Goal: Navigation & Orientation: Find specific page/section

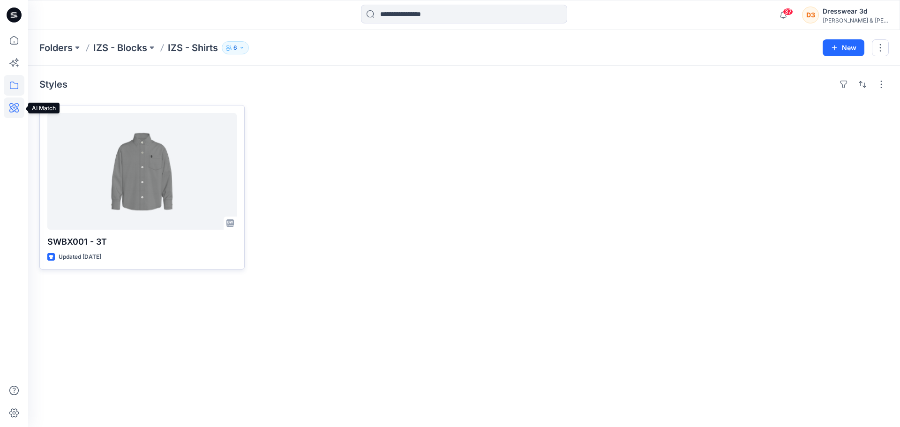
click at [10, 105] on icon at bounding box center [13, 107] width 9 height 9
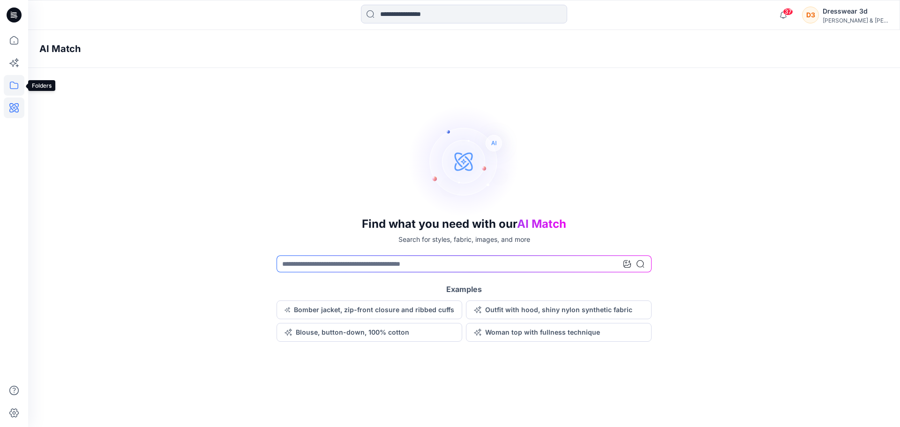
click at [13, 88] on icon at bounding box center [14, 85] width 21 height 21
click at [872, 19] on div "[PERSON_NAME] & [PERSON_NAME]" at bounding box center [856, 20] width 66 height 7
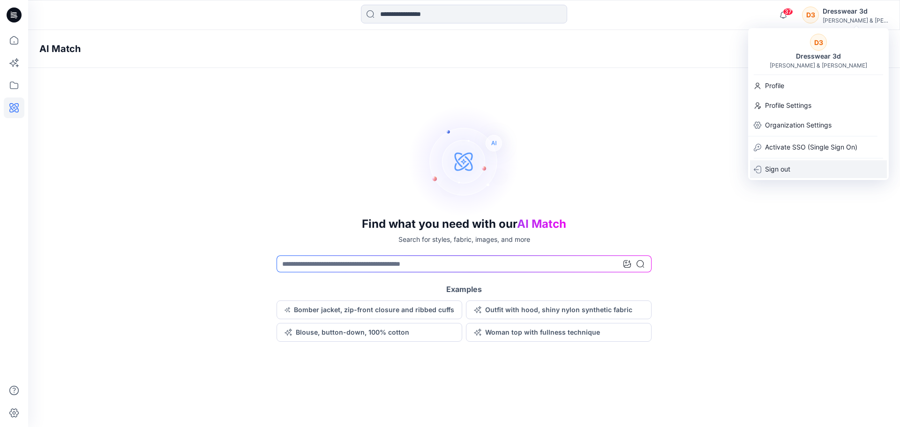
click at [776, 171] on p "Sign out" at bounding box center [777, 169] width 25 height 18
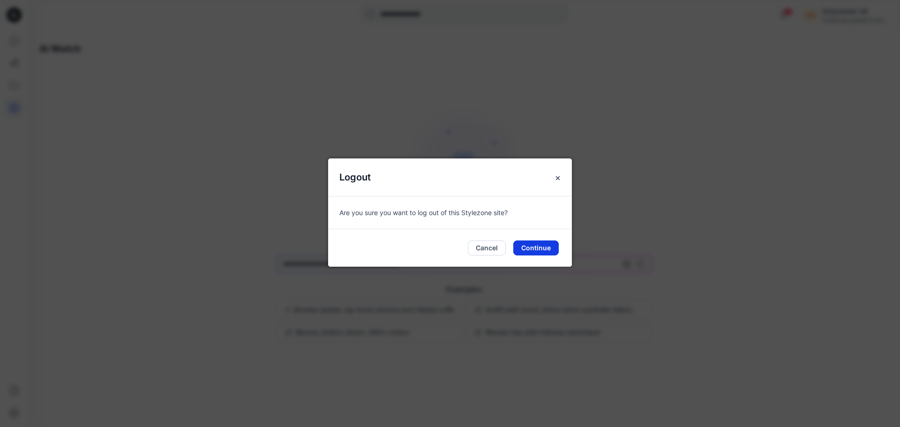
click at [547, 248] on button "Continue" at bounding box center [535, 247] width 45 height 15
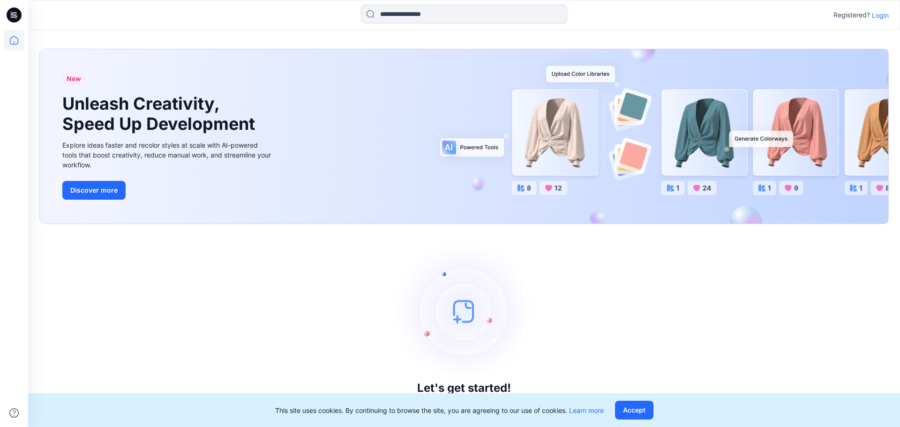
click at [882, 18] on p "Login" at bounding box center [880, 15] width 17 height 10
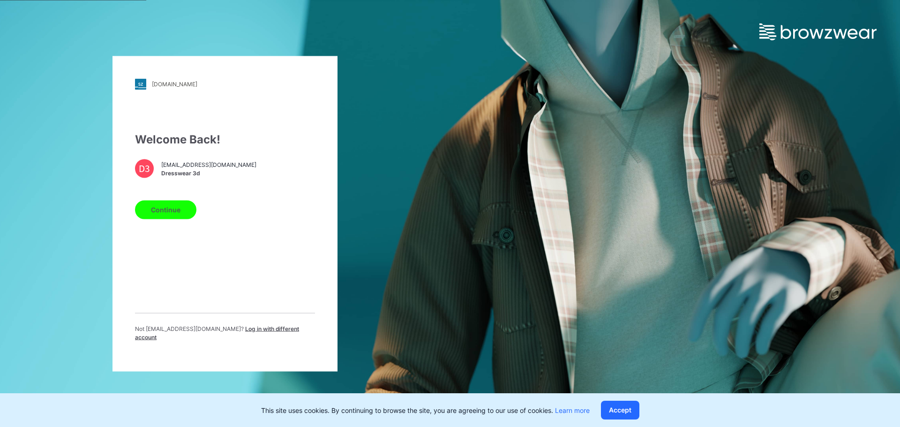
click at [262, 332] on p "Not [EMAIL_ADDRESS][DOMAIN_NAME] ? Log in with different account" at bounding box center [225, 332] width 180 height 17
click at [264, 330] on span "Log in with different account" at bounding box center [217, 332] width 164 height 15
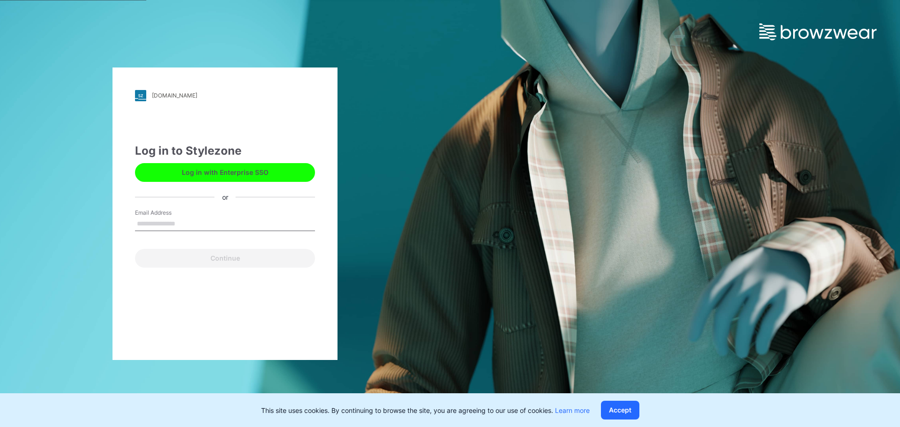
click at [173, 222] on input "Email Address" at bounding box center [225, 224] width 180 height 14
click at [178, 225] on input "Email Address" at bounding box center [225, 224] width 180 height 14
type input "**********"
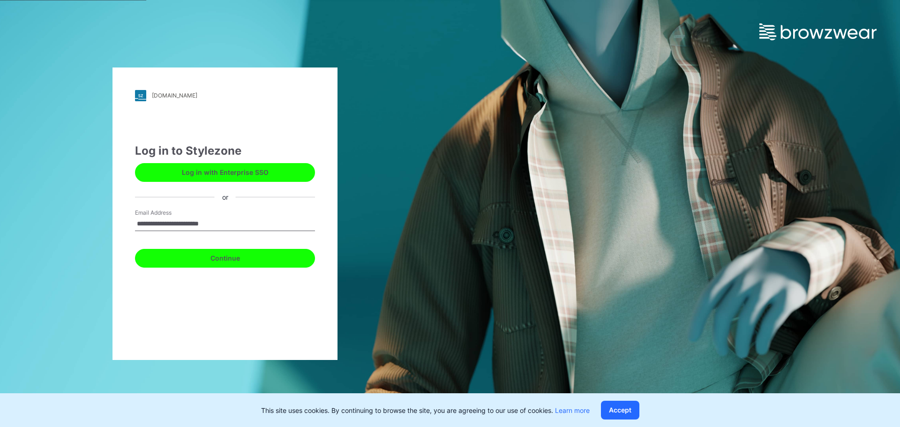
click at [220, 257] on button "Continue" at bounding box center [225, 258] width 180 height 19
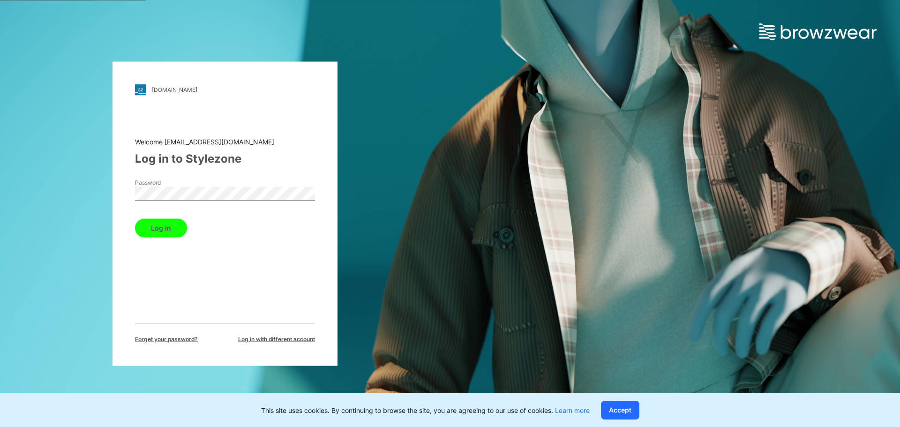
click at [173, 229] on button "Log in" at bounding box center [161, 227] width 52 height 19
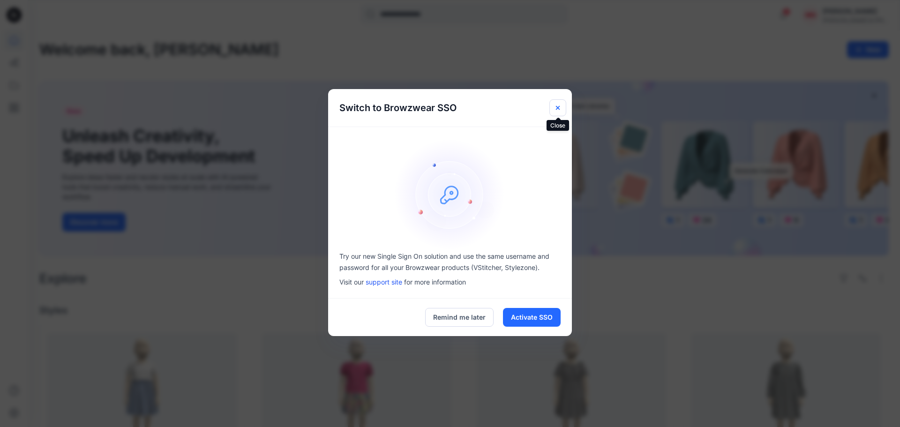
click at [555, 107] on icon "Close" at bounding box center [557, 107] width 7 height 7
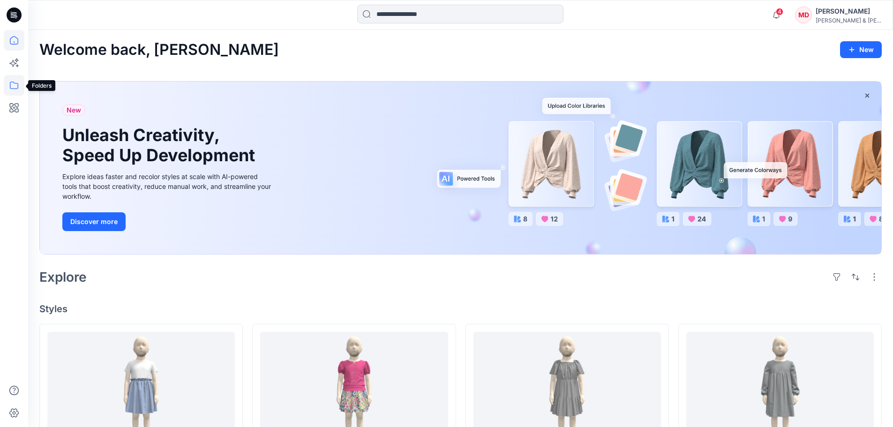
click at [11, 82] on icon at bounding box center [14, 85] width 21 height 21
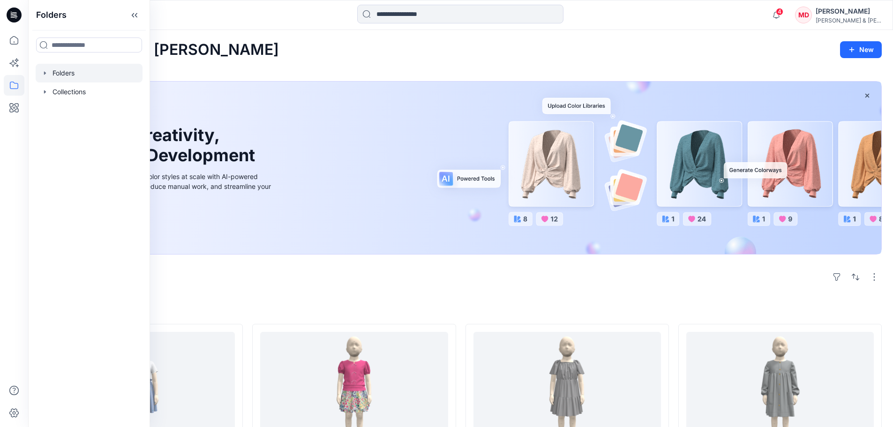
click at [59, 74] on div at bounding box center [89, 73] width 107 height 19
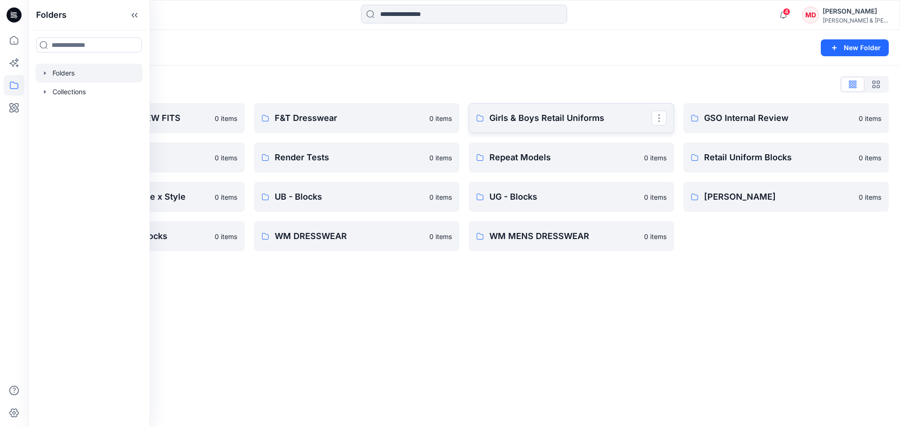
click at [525, 115] on p "Girls & Boys Retail Uniforms" at bounding box center [570, 118] width 162 height 13
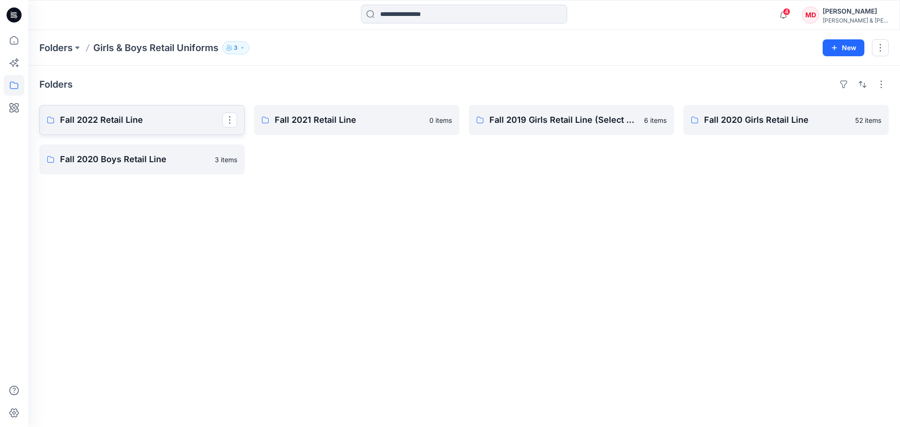
click at [156, 117] on p "Fall 2022 Retail Line" at bounding box center [141, 119] width 162 height 13
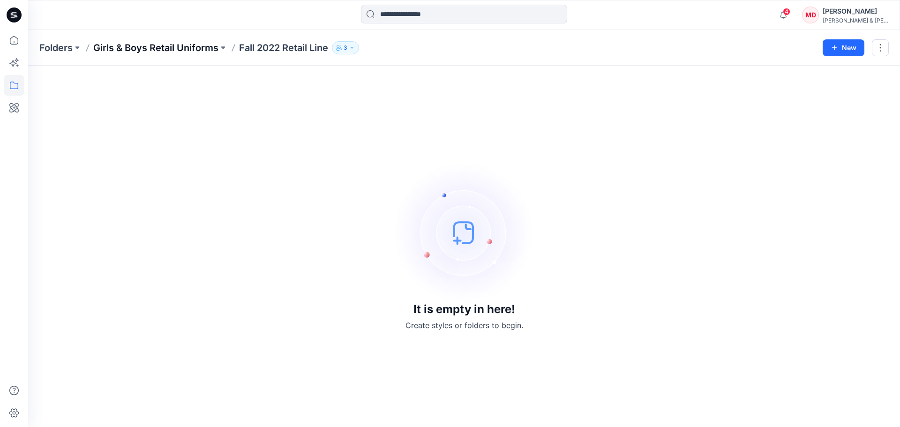
click at [114, 47] on p "Girls & Boys Retail Uniforms" at bounding box center [155, 47] width 125 height 13
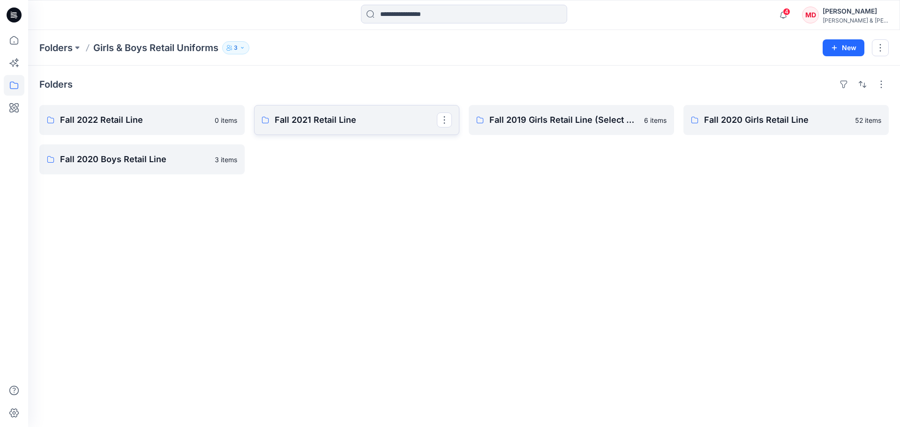
click at [313, 123] on p "Fall 2021 Retail Line" at bounding box center [356, 119] width 162 height 13
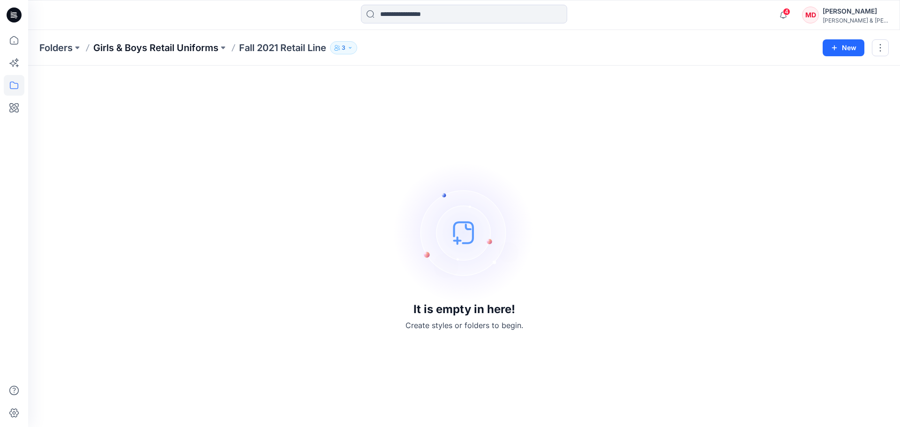
click at [186, 52] on p "Girls & Boys Retail Uniforms" at bounding box center [155, 47] width 125 height 13
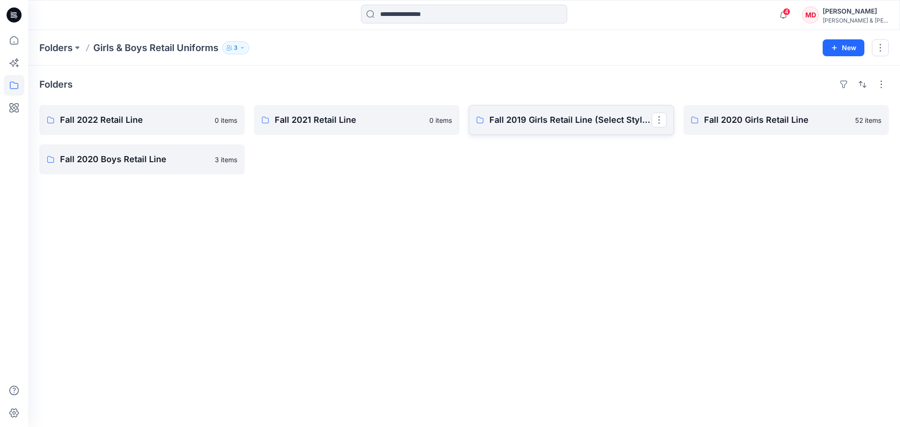
click at [584, 130] on link "Fall 2019 Girls Retail Line (Select Styles)" at bounding box center [571, 120] width 205 height 30
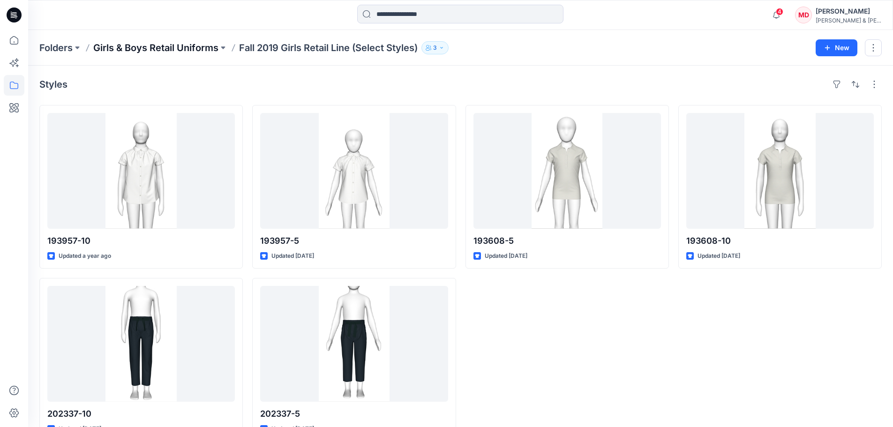
click at [177, 50] on p "Girls & Boys Retail Uniforms" at bounding box center [155, 47] width 125 height 13
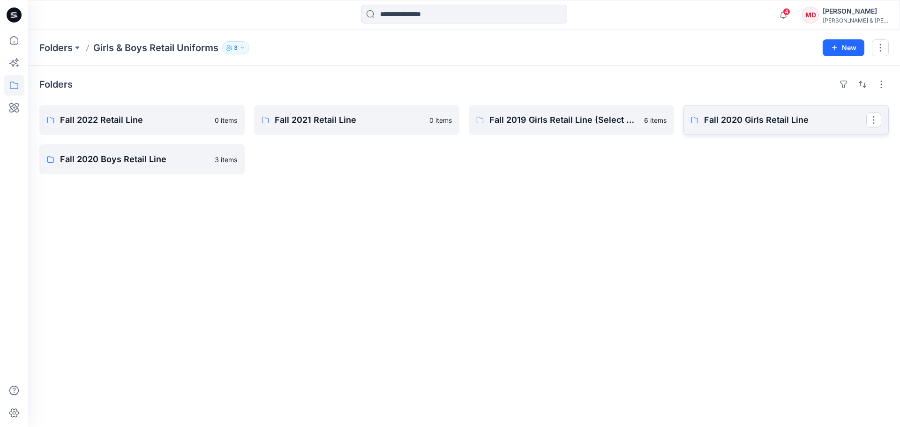
click at [720, 120] on p "Fall 2020 Girls Retail Line" at bounding box center [785, 119] width 162 height 13
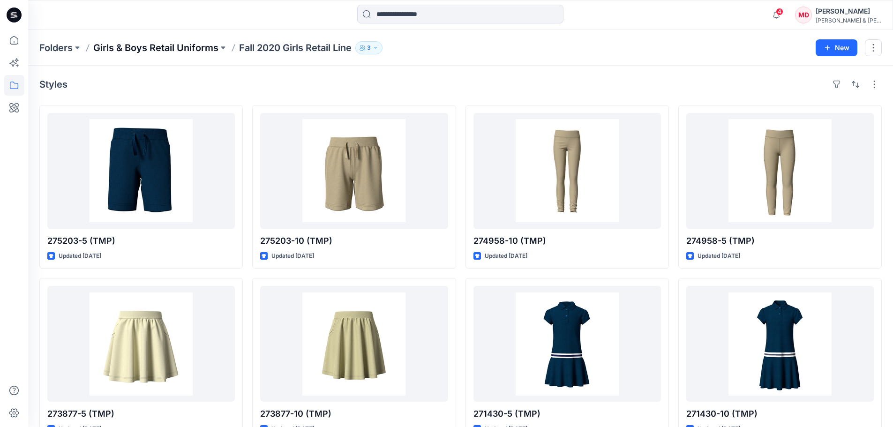
click at [195, 51] on p "Girls & Boys Retail Uniforms" at bounding box center [155, 47] width 125 height 13
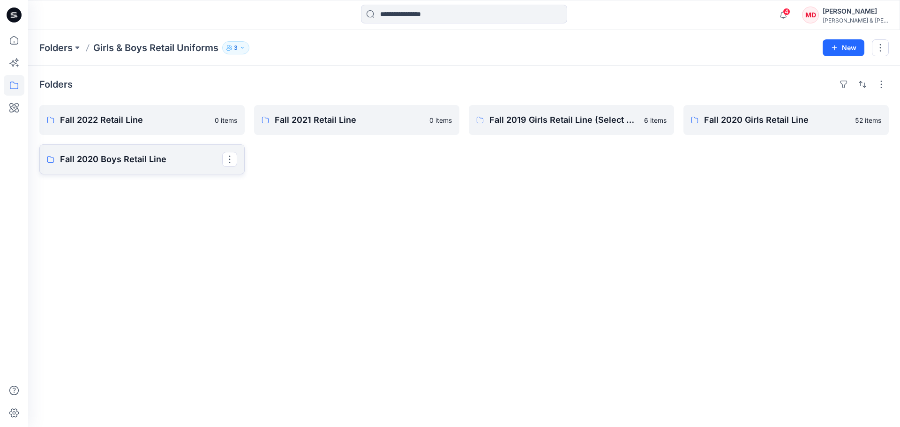
click at [128, 166] on link "Fall 2020 Boys Retail Line" at bounding box center [141, 159] width 205 height 30
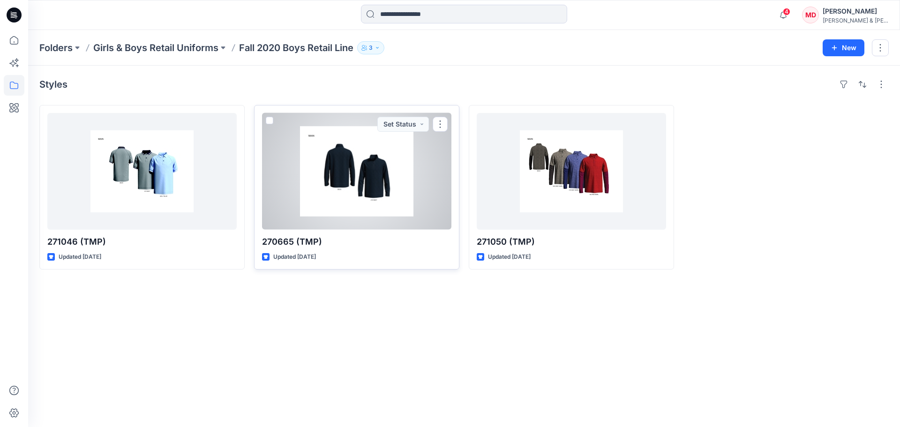
click at [347, 173] on div at bounding box center [356, 171] width 189 height 117
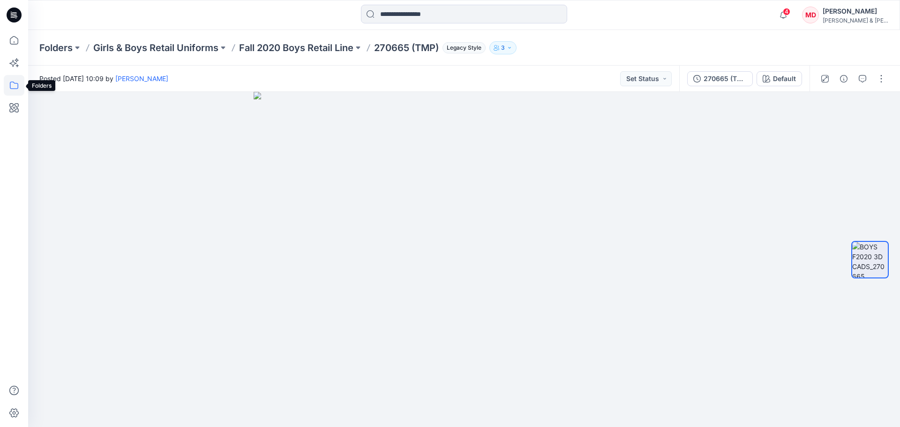
click at [10, 82] on icon at bounding box center [14, 85] width 21 height 21
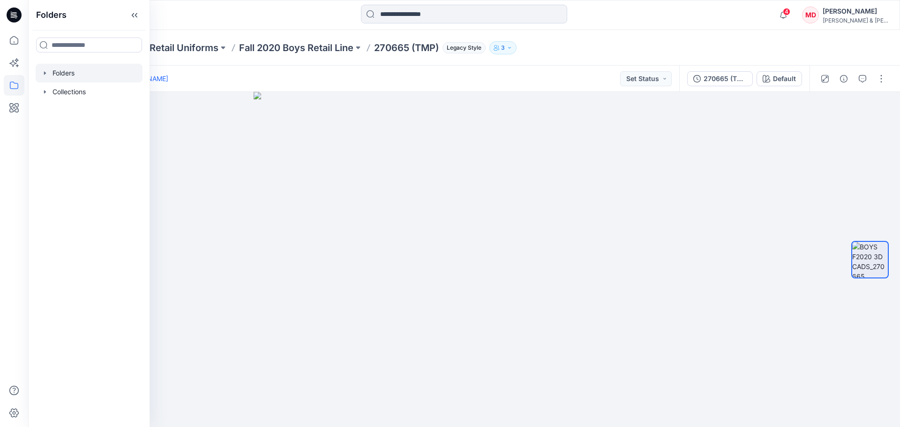
click at [59, 69] on div at bounding box center [89, 73] width 107 height 19
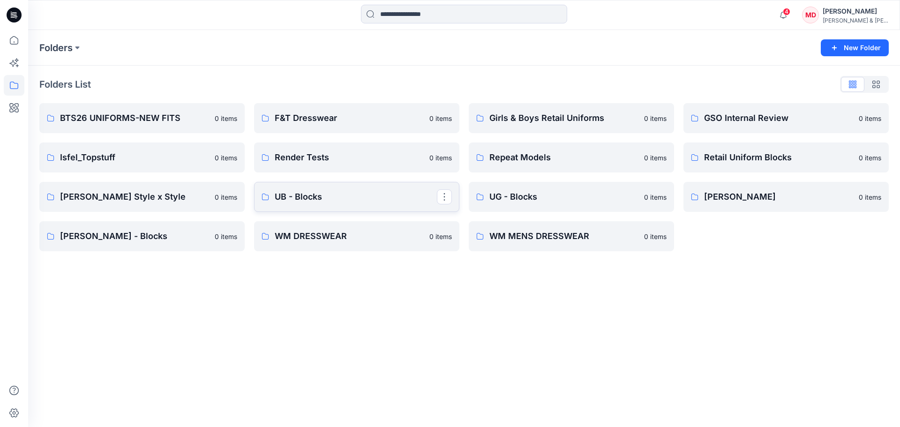
click at [315, 193] on p "UB - Blocks" at bounding box center [356, 196] width 162 height 13
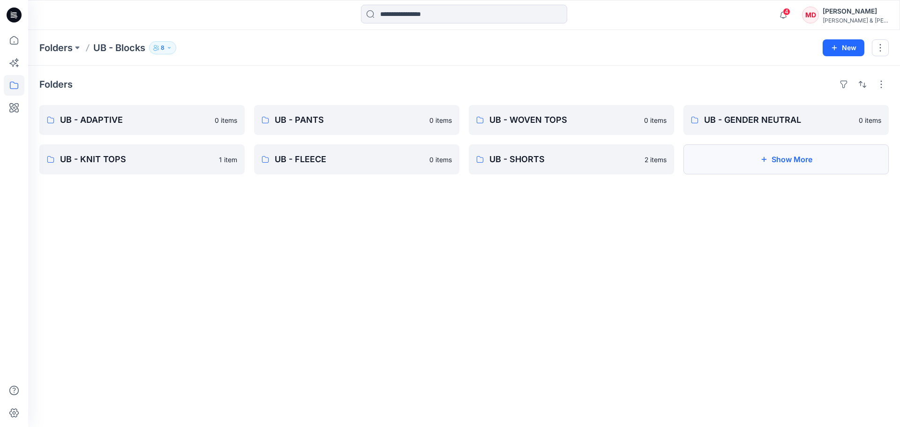
click at [762, 158] on icon "button" at bounding box center [763, 159] width 7 height 7
click at [339, 166] on link "UB - FLEECE" at bounding box center [356, 159] width 205 height 30
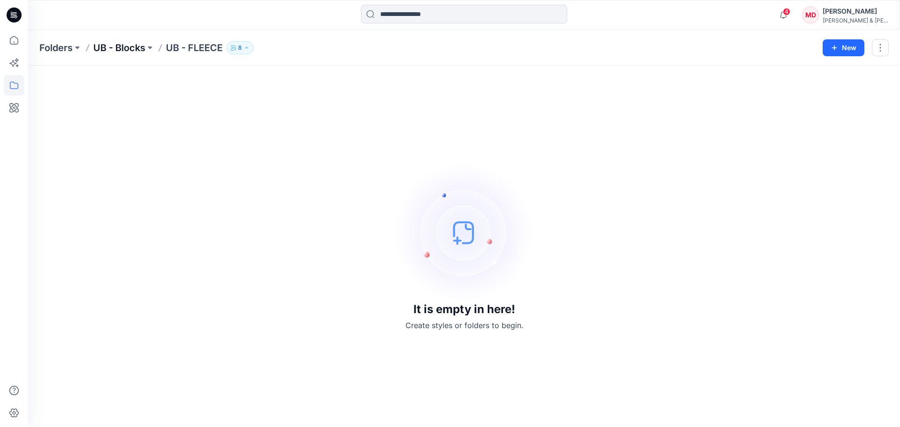
click at [142, 50] on p "UB - Blocks" at bounding box center [119, 47] width 52 height 13
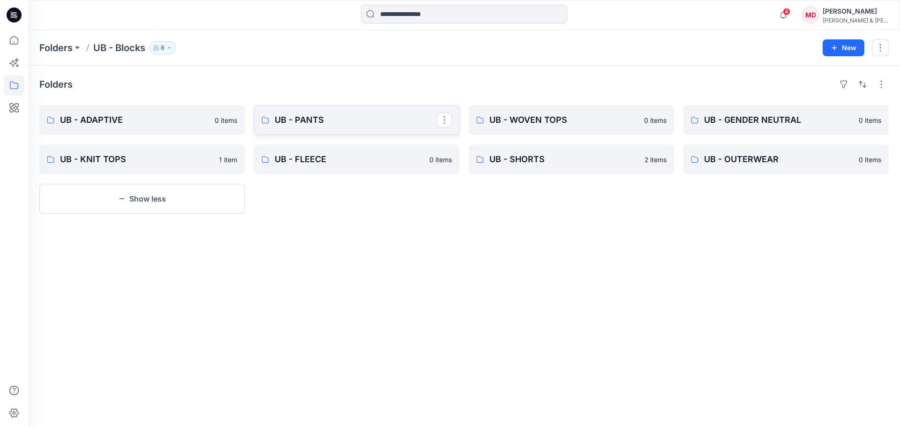
click at [306, 120] on p "UB - PANTS" at bounding box center [356, 119] width 162 height 13
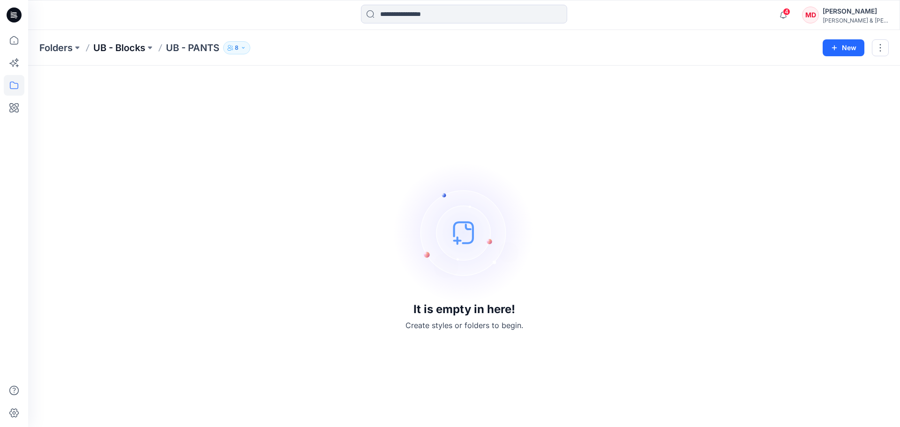
click at [127, 43] on p "UB - Blocks" at bounding box center [119, 47] width 52 height 13
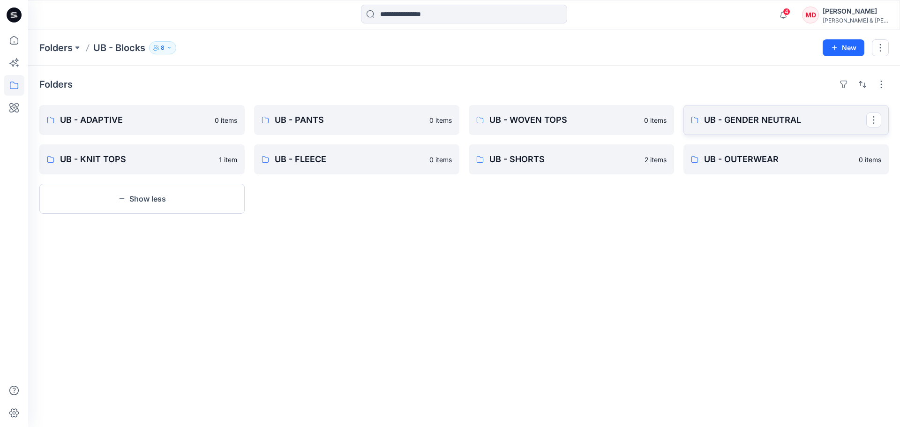
click at [736, 123] on p "UB - GENDER NEUTRAL" at bounding box center [785, 119] width 162 height 13
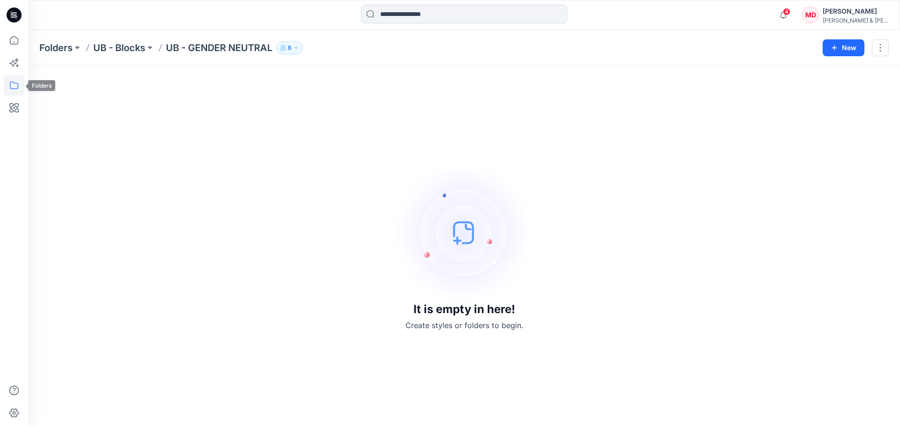
click at [14, 83] on icon at bounding box center [14, 85] width 21 height 21
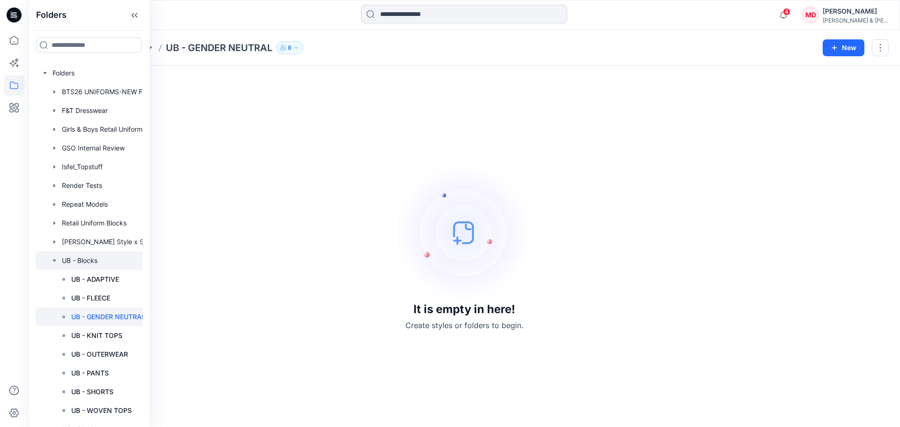
click at [52, 260] on icon "button" at bounding box center [54, 260] width 7 height 7
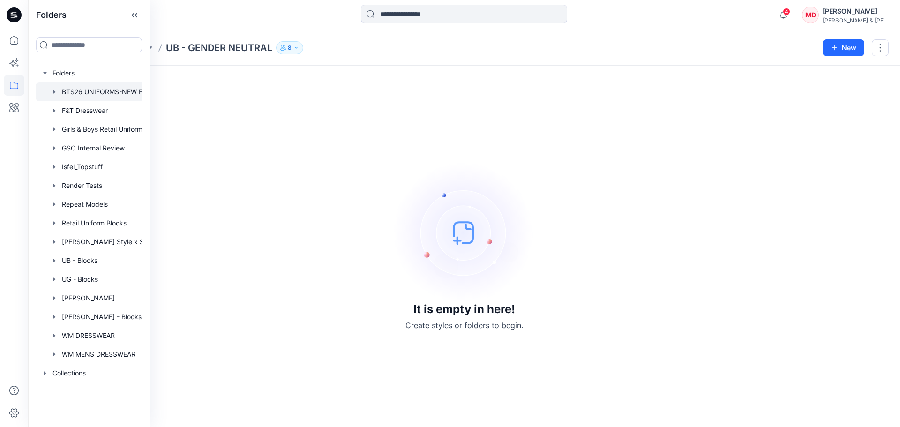
click at [102, 95] on div at bounding box center [98, 91] width 125 height 19
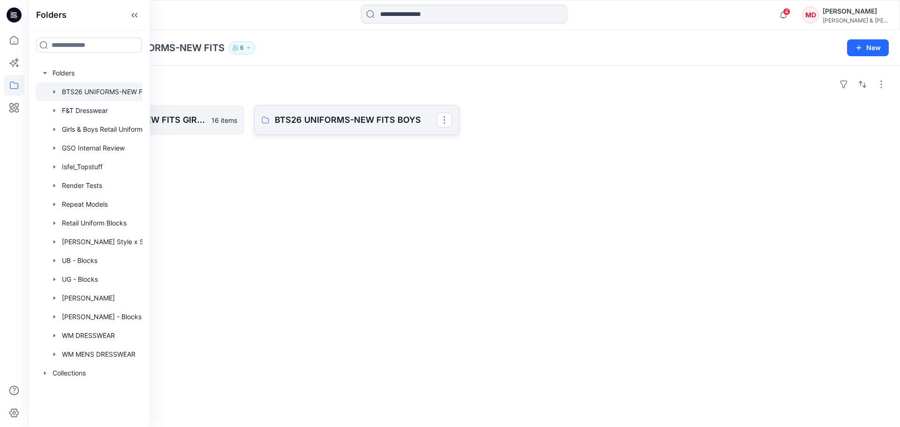
click at [290, 118] on p "BTS26 UNIFORMS-NEW FITS BOYS" at bounding box center [356, 119] width 162 height 13
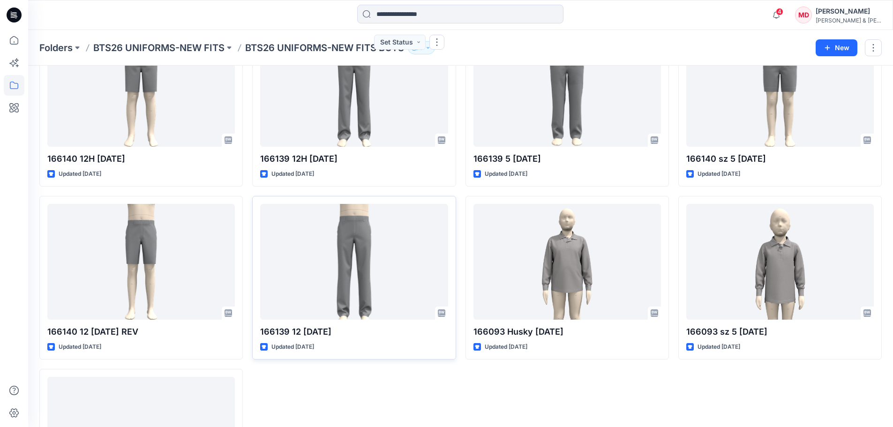
scroll to position [94, 0]
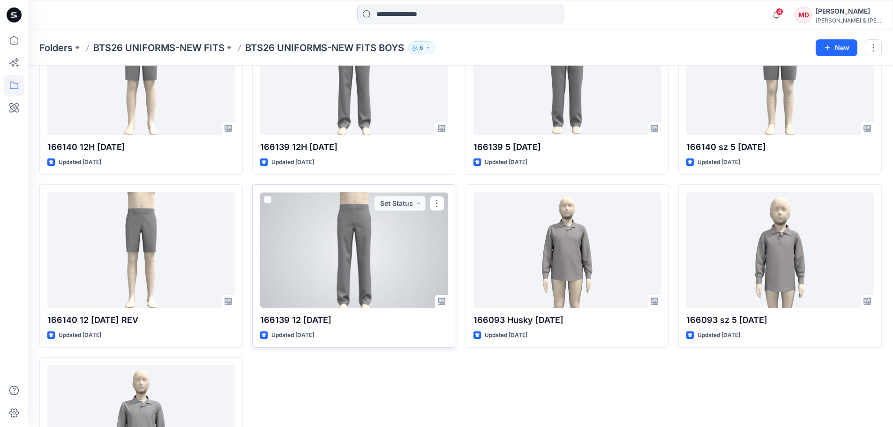
click at [358, 260] on div at bounding box center [353, 250] width 187 height 116
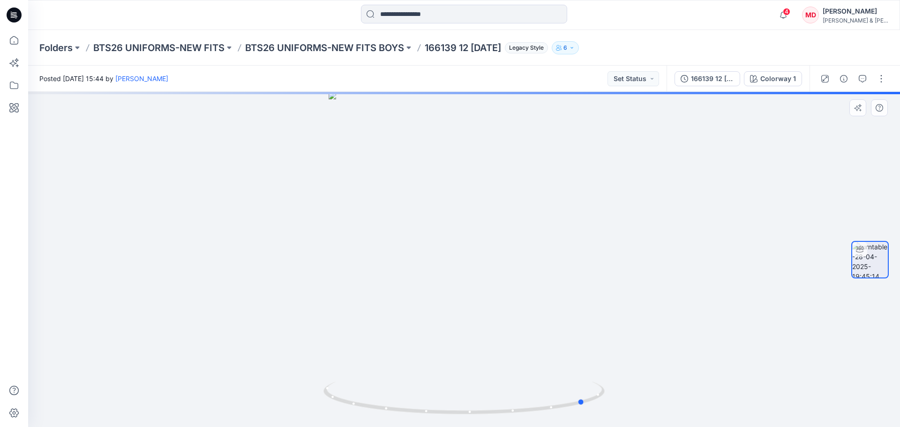
drag, startPoint x: 591, startPoint y: 406, endPoint x: 712, endPoint y: 401, distance: 121.5
click at [712, 401] on div at bounding box center [464, 259] width 872 height 335
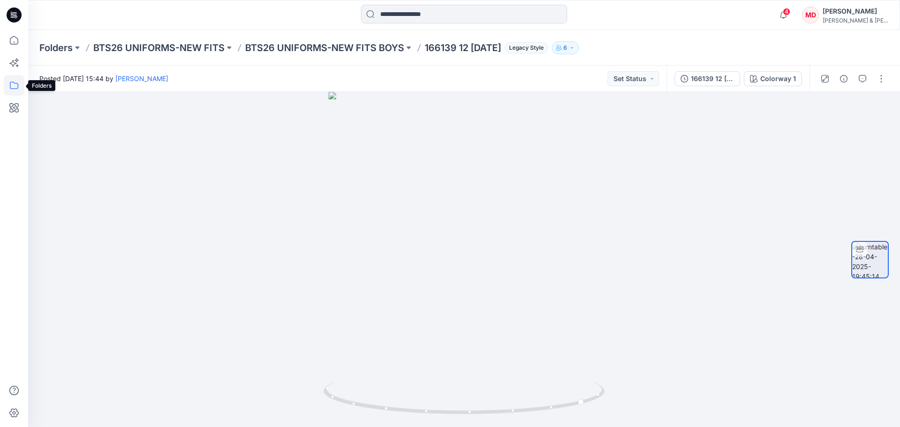
click at [9, 90] on icon at bounding box center [14, 85] width 21 height 21
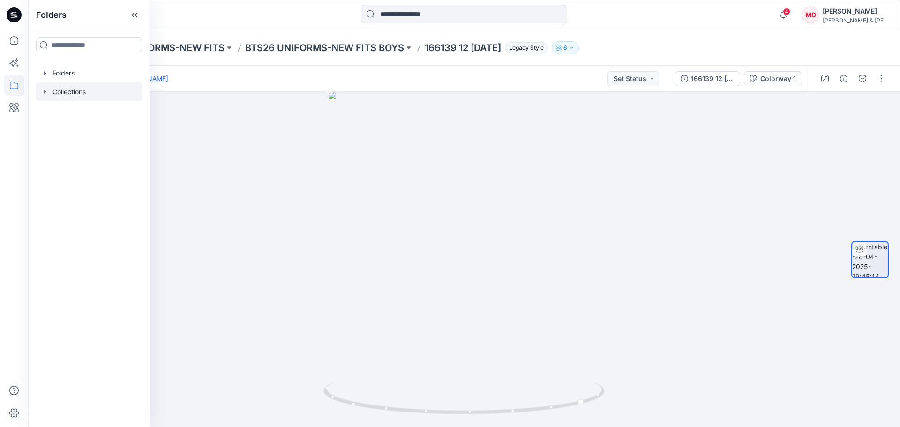
click at [48, 97] on div at bounding box center [89, 91] width 107 height 19
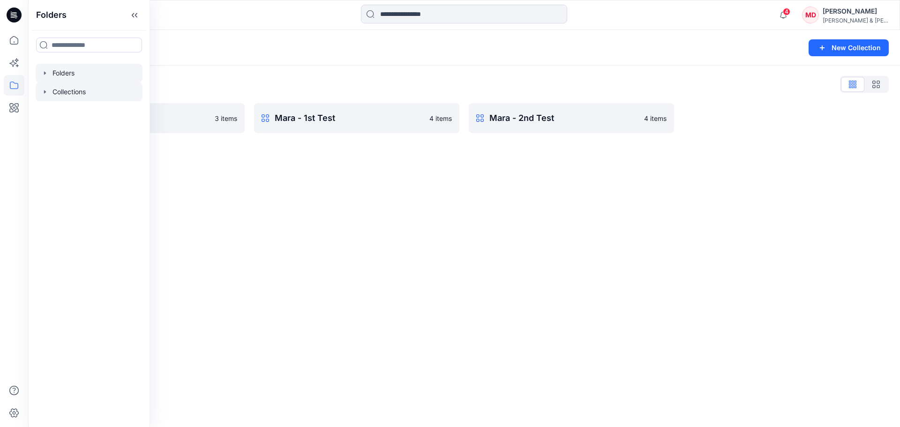
click at [43, 72] on icon "button" at bounding box center [44, 72] width 7 height 7
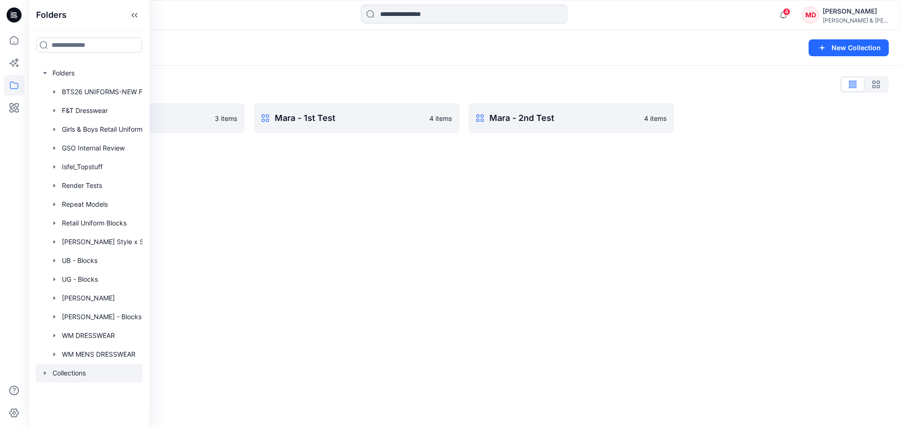
click at [870, 11] on div "[PERSON_NAME]" at bounding box center [856, 11] width 66 height 11
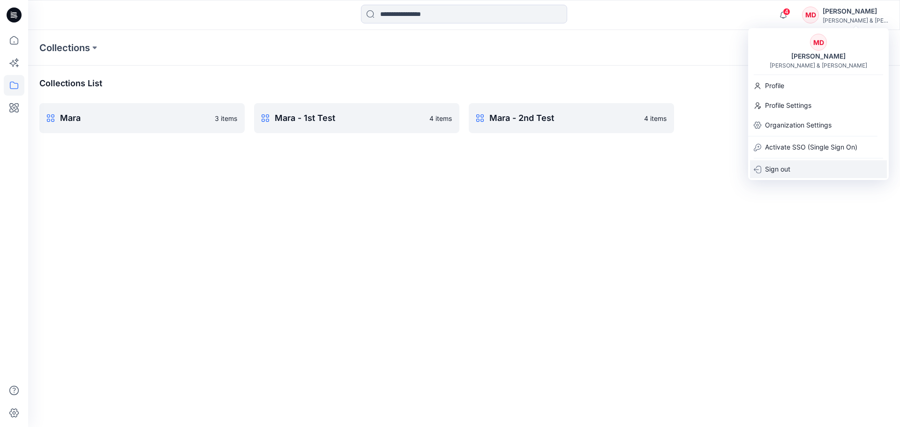
click at [791, 168] on div "Sign out" at bounding box center [818, 169] width 137 height 18
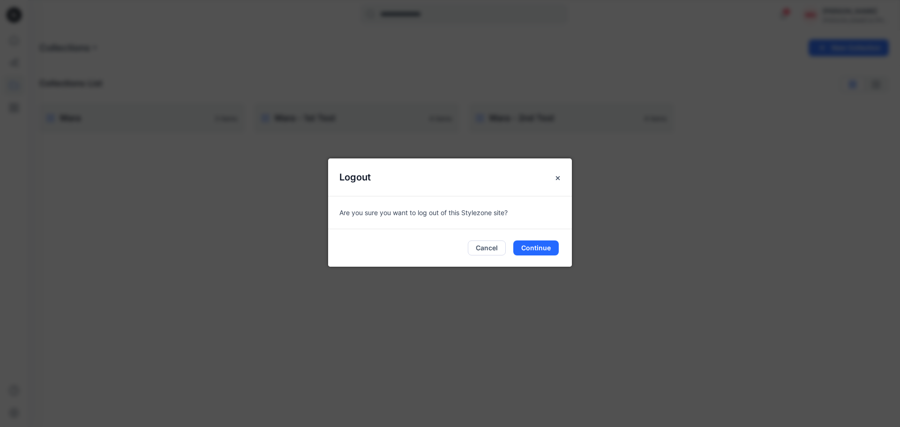
click at [530, 239] on div "Cancel Continue" at bounding box center [450, 247] width 244 height 37
drag, startPoint x: 536, startPoint y: 244, endPoint x: 539, endPoint y: 231, distance: 13.8
click at [535, 244] on button "Continue" at bounding box center [535, 247] width 45 height 15
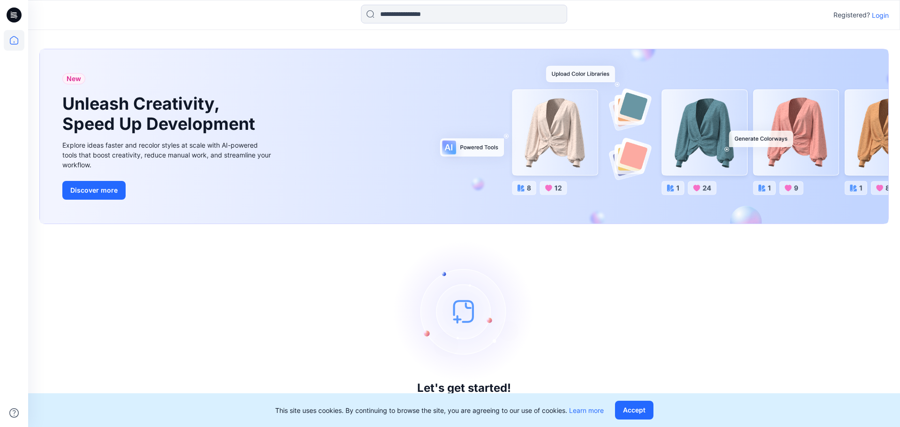
click at [876, 13] on p "Login" at bounding box center [880, 15] width 17 height 10
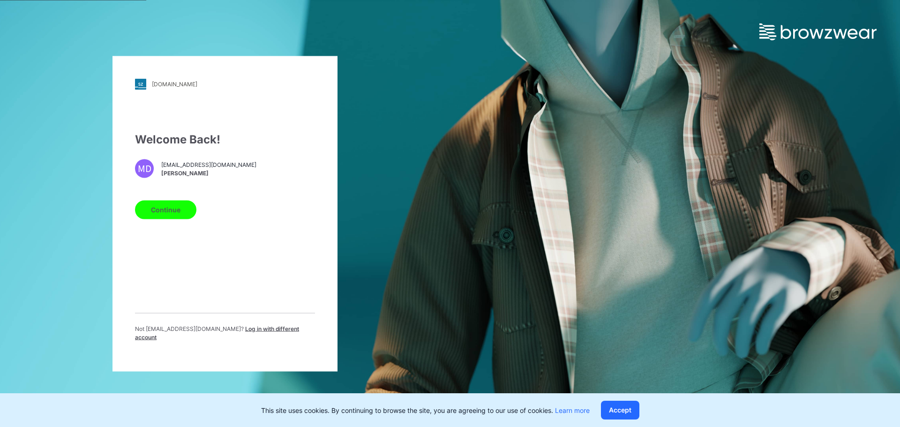
click at [176, 211] on button "Continue" at bounding box center [165, 209] width 61 height 19
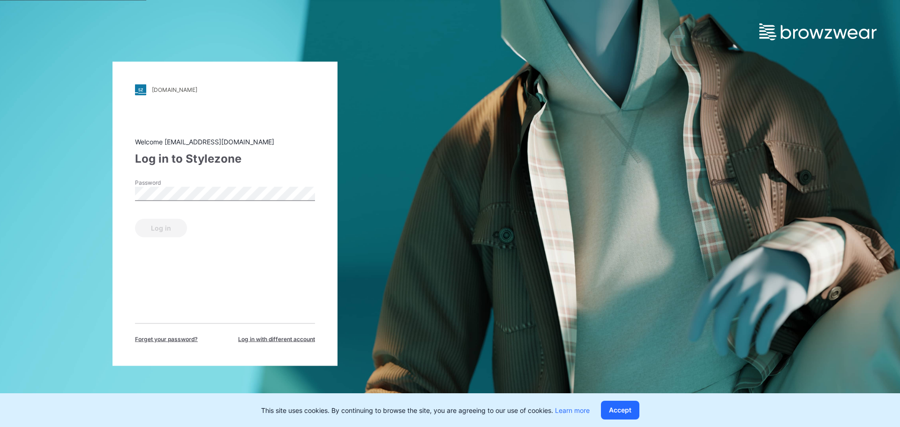
click at [274, 340] on span "Log in with different account" at bounding box center [276, 339] width 77 height 8
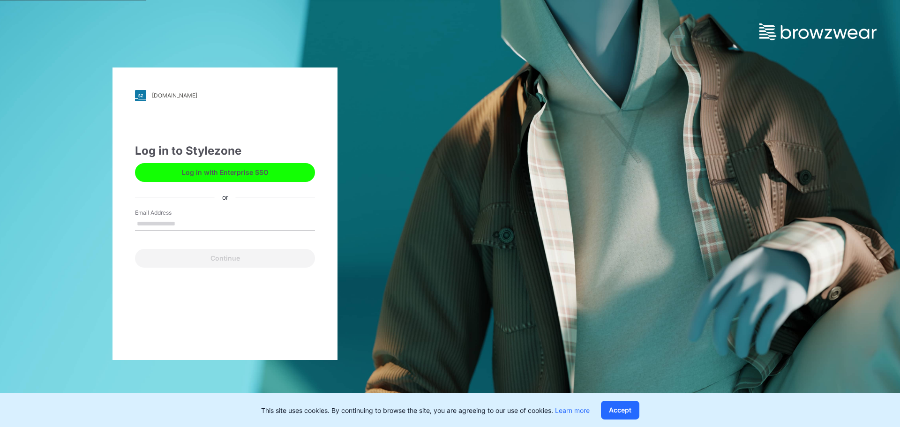
click at [196, 224] on input "Email Address" at bounding box center [225, 224] width 180 height 14
type input "*"
type input "**********"
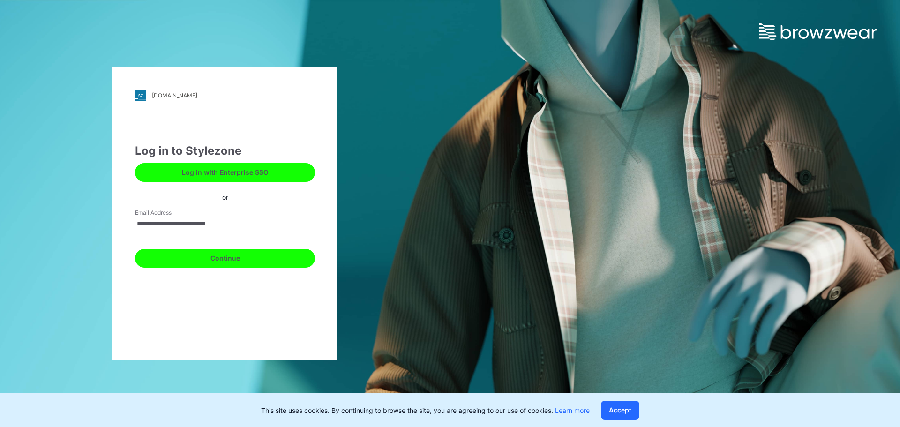
click at [194, 262] on button "Continue" at bounding box center [225, 258] width 180 height 19
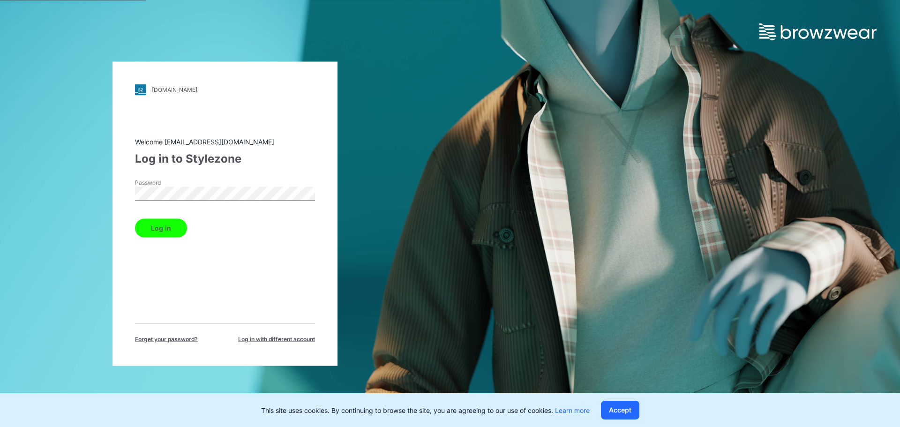
click at [177, 226] on button "Log in" at bounding box center [161, 227] width 52 height 19
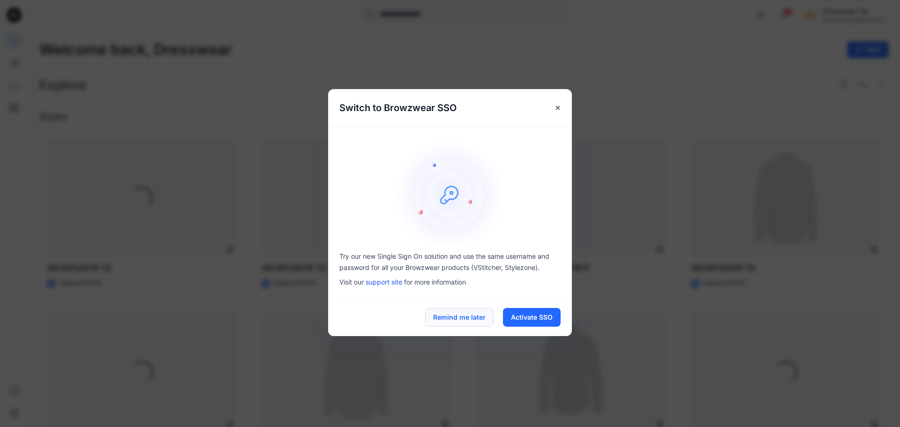
click at [469, 320] on button "Remind me later" at bounding box center [459, 317] width 68 height 19
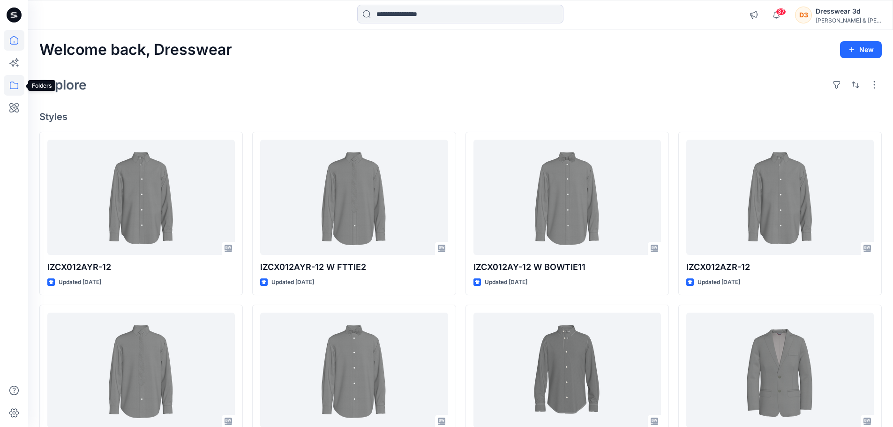
click at [12, 84] on icon at bounding box center [14, 85] width 21 height 21
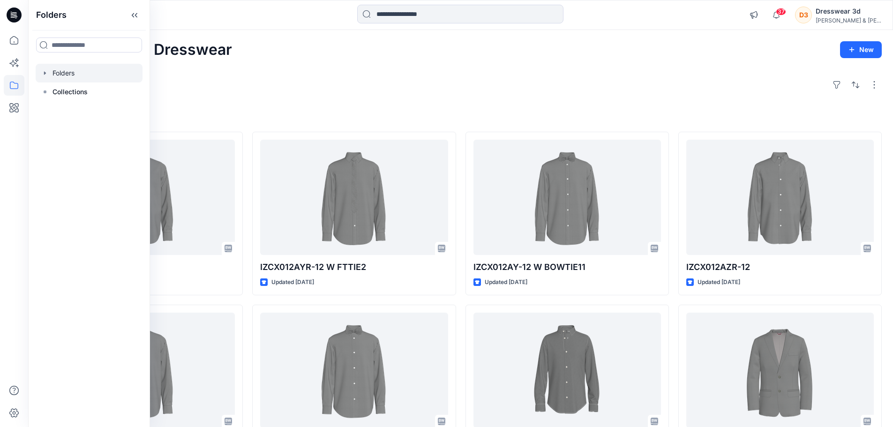
click at [41, 74] on icon "button" at bounding box center [44, 72] width 7 height 7
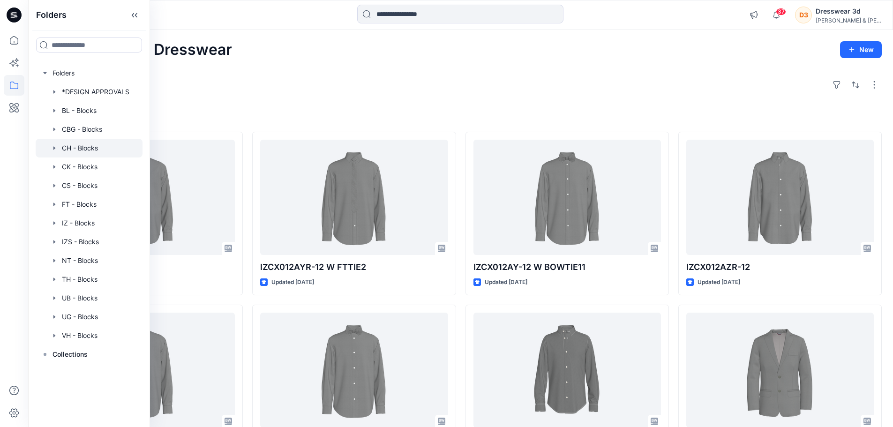
click at [55, 147] on icon "button" at bounding box center [54, 147] width 7 height 7
click at [76, 150] on div at bounding box center [89, 148] width 107 height 19
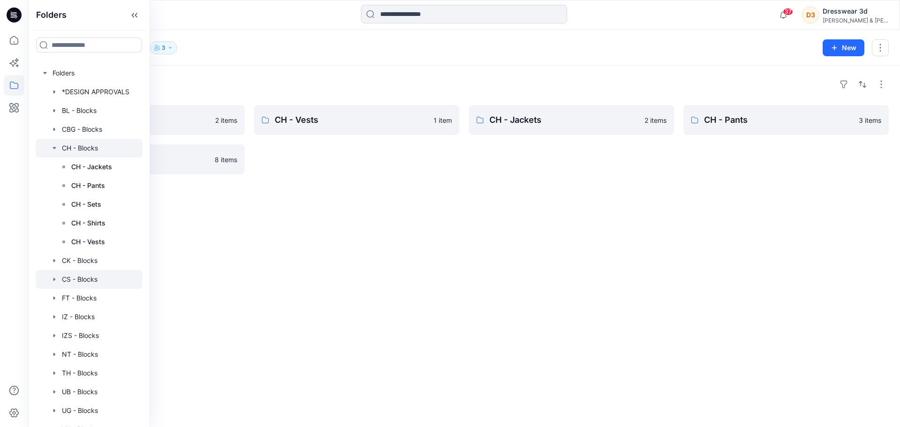
click at [80, 284] on div at bounding box center [89, 279] width 107 height 19
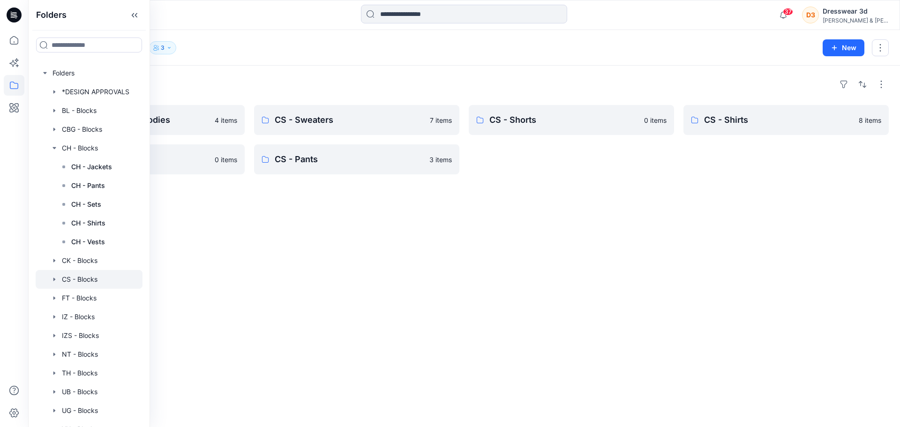
click at [292, 262] on div "Folders CS - Sweatshirts / Hoodies 4 items CS - Polos 0 items CS - Sweaters 7 i…" at bounding box center [464, 246] width 872 height 361
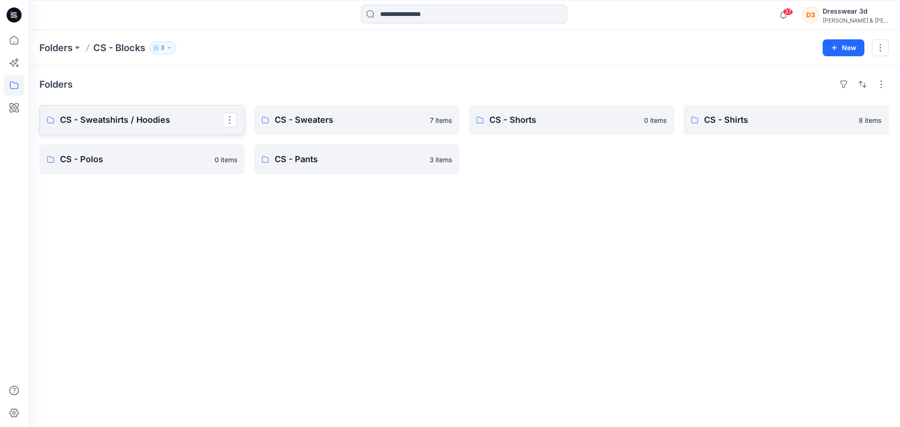
click at [131, 123] on p "CS - Sweatshirts / Hoodies" at bounding box center [141, 119] width 162 height 13
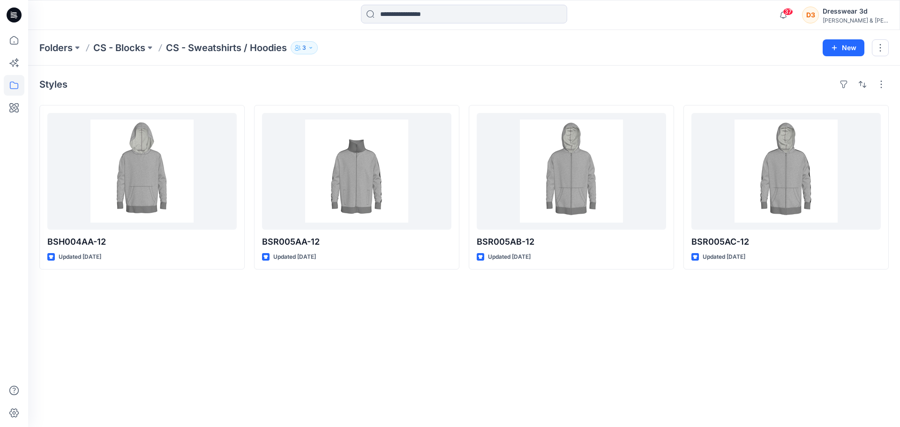
click at [704, 374] on div "Styles BSH004AA-12 Updated 5 years ago BSR005AA-12 Updated 5 years ago BSR005AB…" at bounding box center [464, 246] width 872 height 361
click at [166, 72] on div "Styles BSH004AA-12 Updated 5 years ago BSR005AA-12 Updated 5 years ago BSR005AB…" at bounding box center [464, 246] width 872 height 361
click at [132, 49] on p "CS - Blocks" at bounding box center [119, 47] width 52 height 13
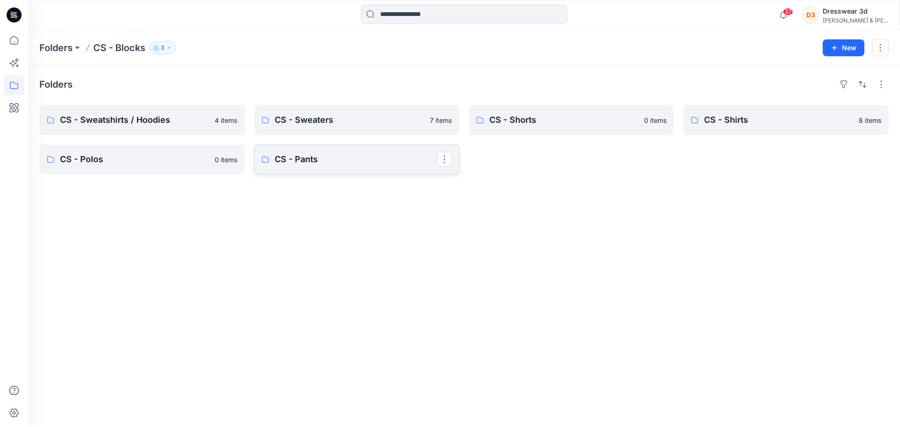
click at [310, 161] on p "CS - Pants" at bounding box center [356, 159] width 162 height 13
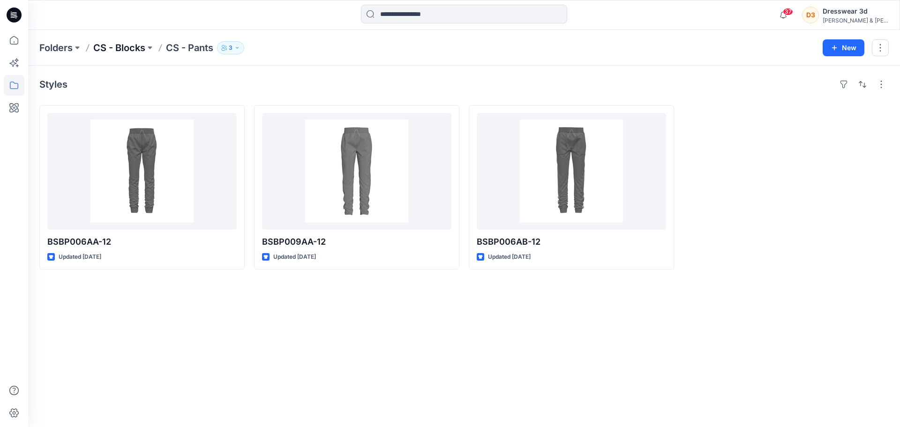
click at [135, 45] on p "CS - Blocks" at bounding box center [119, 47] width 52 height 13
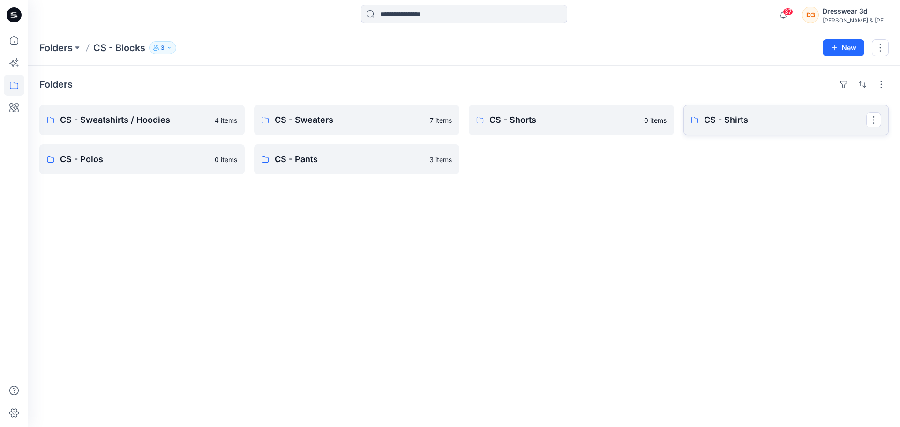
click at [772, 123] on p "CS - Shirts" at bounding box center [785, 119] width 162 height 13
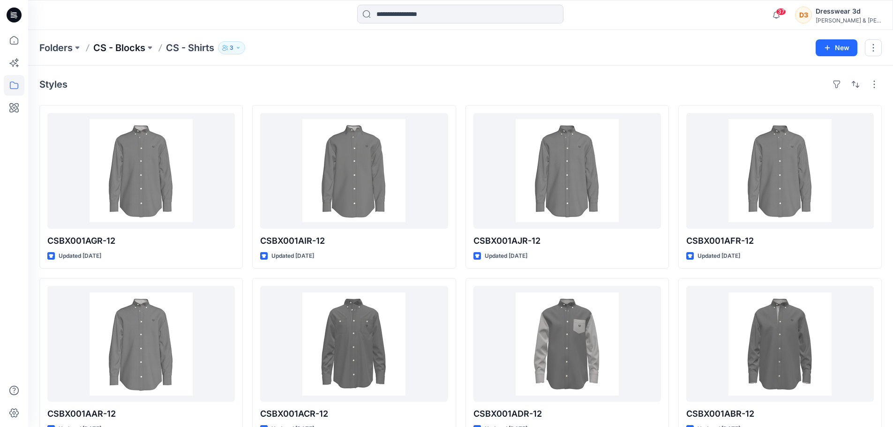
click at [109, 49] on p "CS - Blocks" at bounding box center [119, 47] width 52 height 13
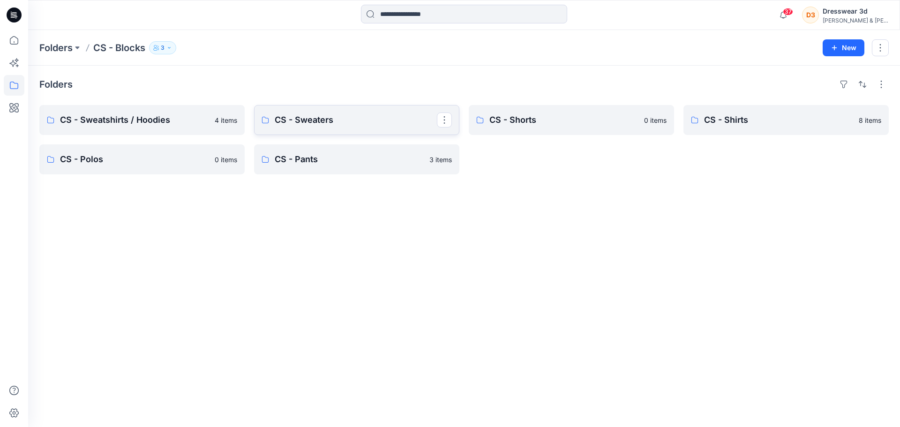
click at [376, 115] on p "CS - Sweaters" at bounding box center [356, 119] width 162 height 13
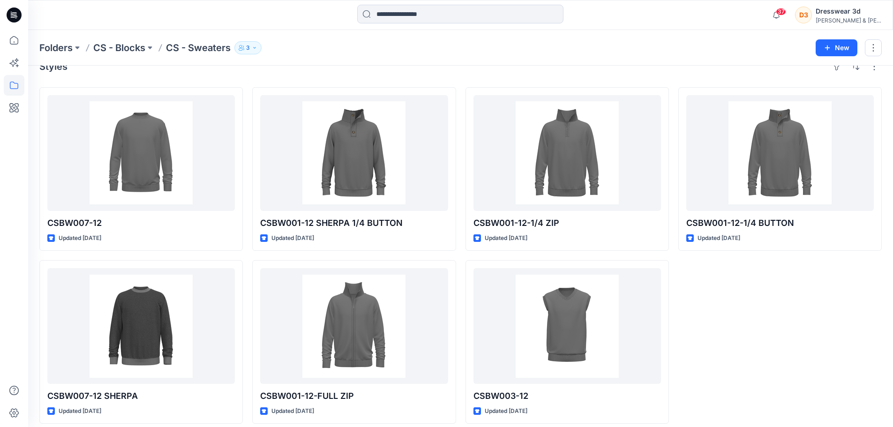
scroll to position [26, 0]
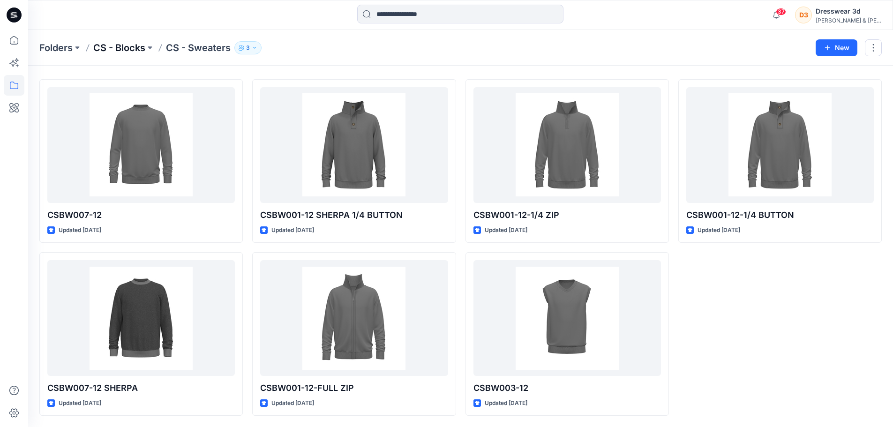
click at [111, 51] on p "CS - Blocks" at bounding box center [119, 47] width 52 height 13
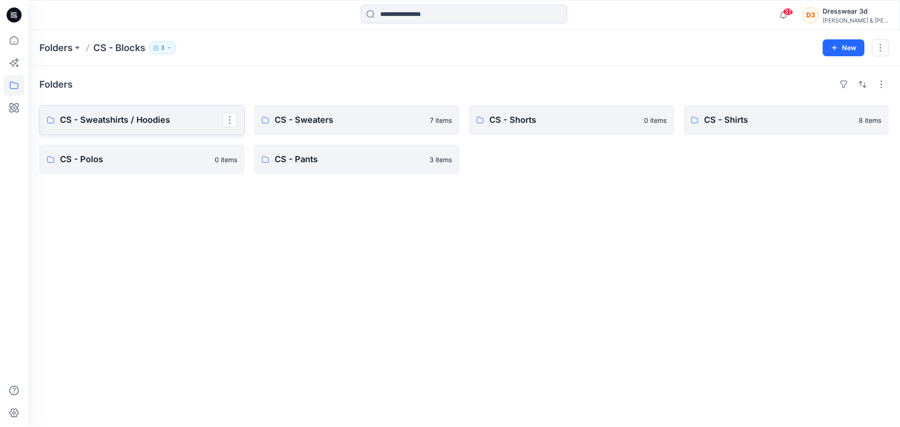
click at [156, 120] on p "CS - Sweatshirts / Hoodies" at bounding box center [141, 119] width 162 height 13
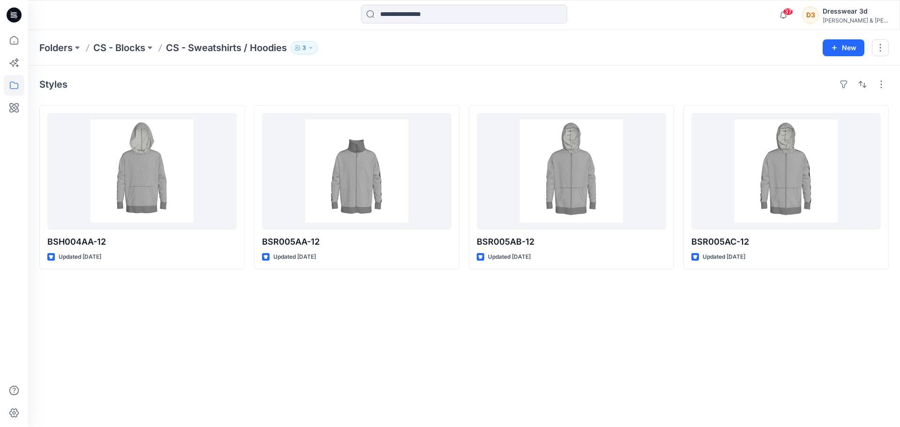
click at [189, 48] on p "CS - Sweatshirts / Hoodies" at bounding box center [226, 47] width 121 height 13
click at [125, 50] on p "CS - Blocks" at bounding box center [119, 47] width 52 height 13
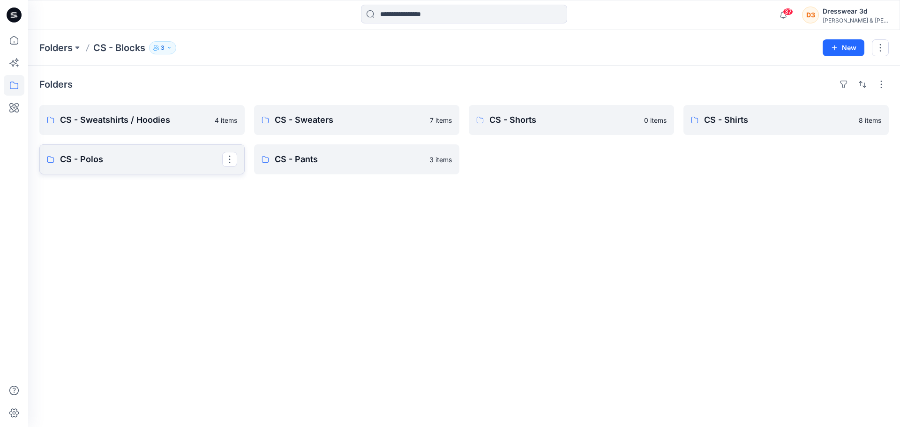
click at [164, 171] on link "CS - Polos" at bounding box center [141, 159] width 205 height 30
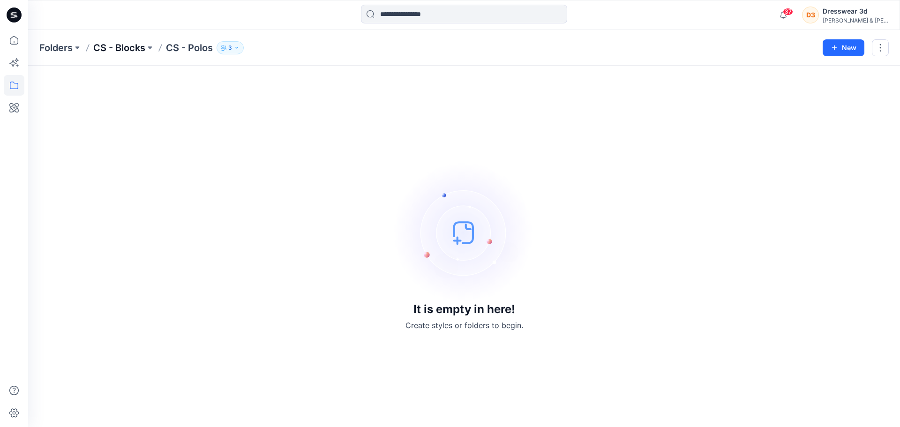
click at [130, 46] on p "CS - Blocks" at bounding box center [119, 47] width 52 height 13
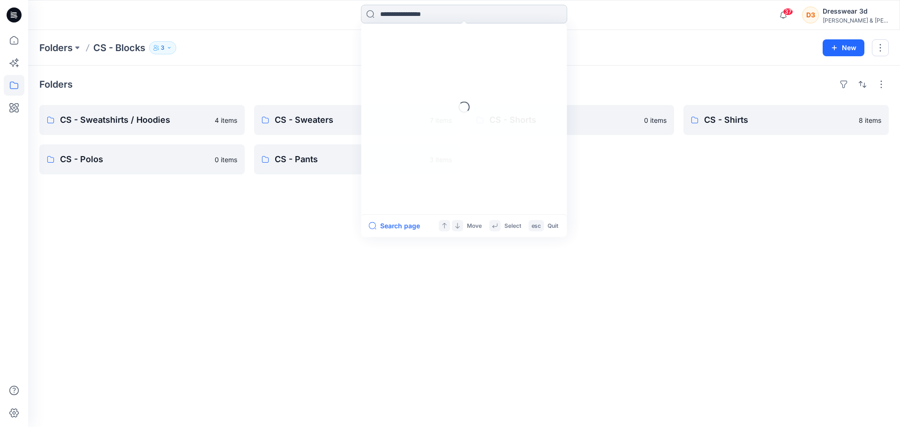
click at [439, 15] on input at bounding box center [464, 14] width 206 height 19
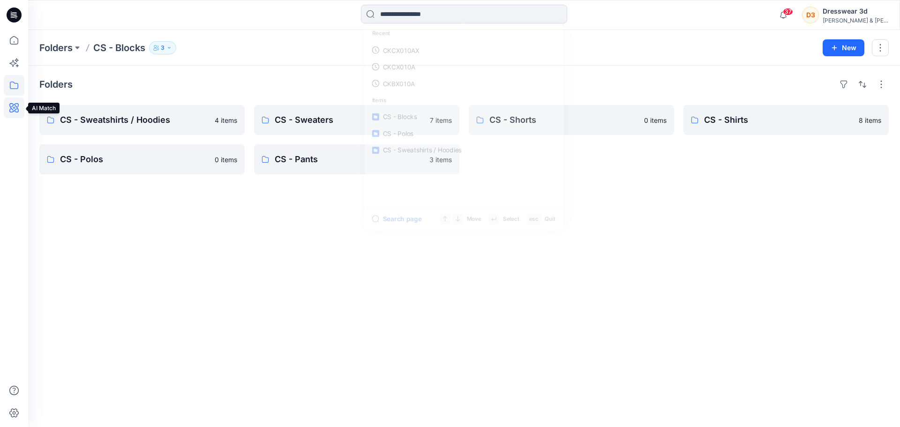
click at [8, 105] on icon at bounding box center [14, 107] width 21 height 21
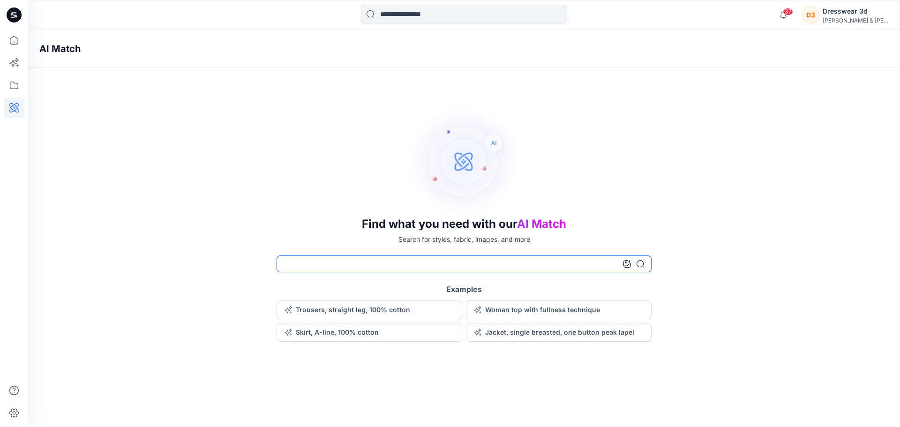
click at [303, 267] on input at bounding box center [464, 263] width 375 height 17
type input "*"
type input "**********"
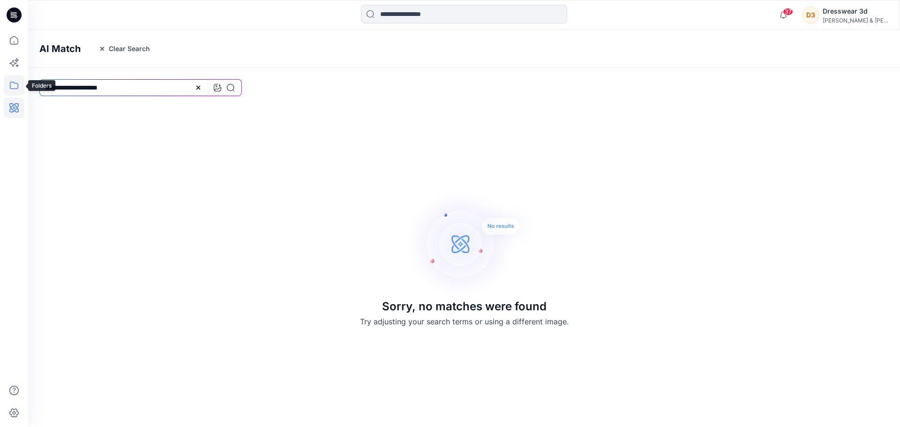
click at [12, 88] on icon at bounding box center [14, 85] width 21 height 21
click at [61, 76] on div at bounding box center [89, 73] width 107 height 19
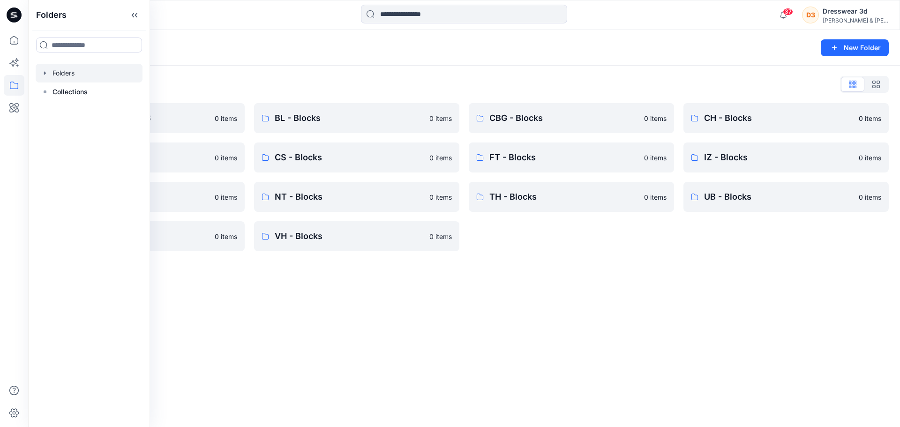
click at [486, 303] on div "Folders New Folder Folders List *DESIGN APPROVALS 0 items CK - Blocks 0 items I…" at bounding box center [464, 228] width 872 height 397
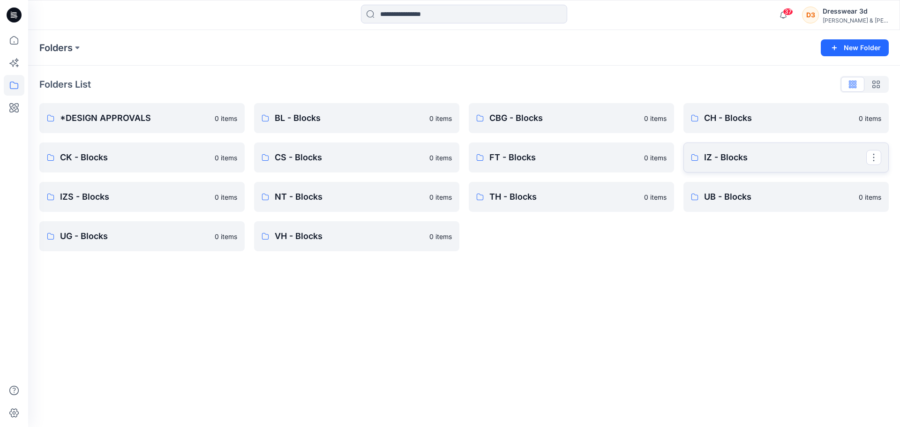
click at [742, 164] on p "IZ - Blocks" at bounding box center [785, 157] width 162 height 13
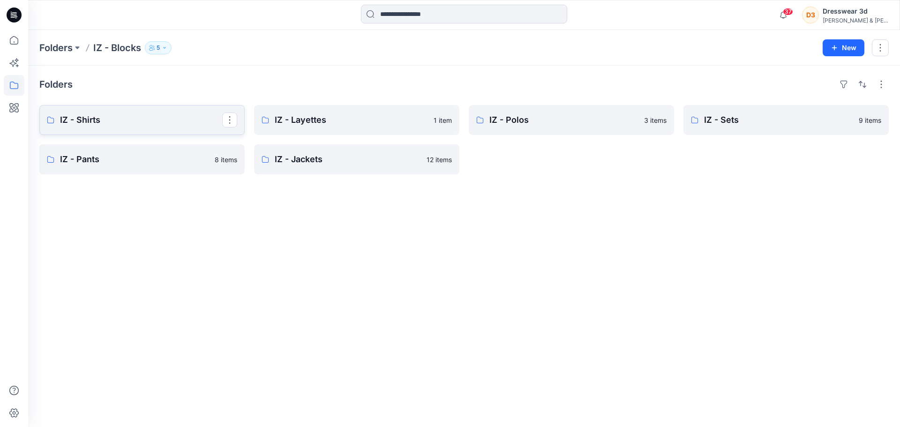
click at [156, 122] on p "IZ - Shirts" at bounding box center [141, 119] width 162 height 13
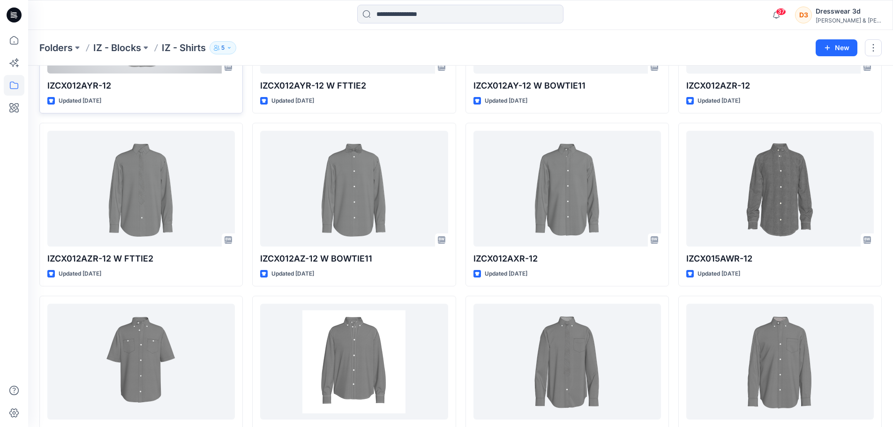
scroll to position [233, 0]
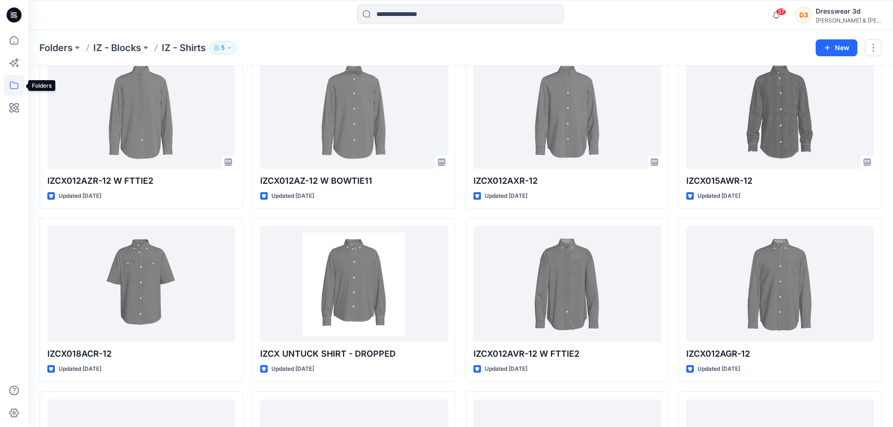
click at [19, 81] on icon at bounding box center [14, 85] width 21 height 21
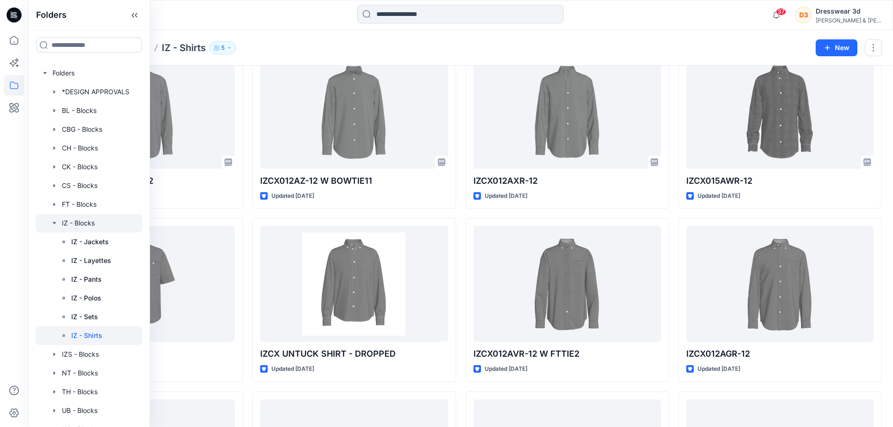
click at [55, 224] on icon "button" at bounding box center [53, 223] width 3 height 2
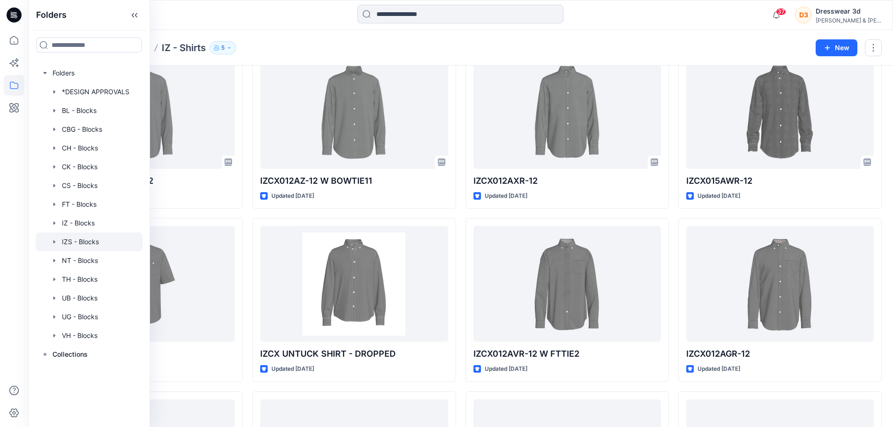
click at [54, 242] on icon "button" at bounding box center [54, 241] width 2 height 3
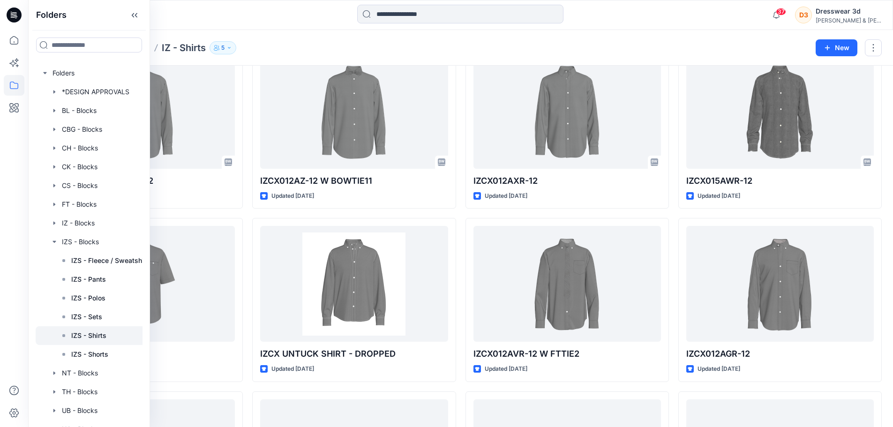
click at [99, 334] on p "IZS - Shirts" at bounding box center [88, 335] width 35 height 11
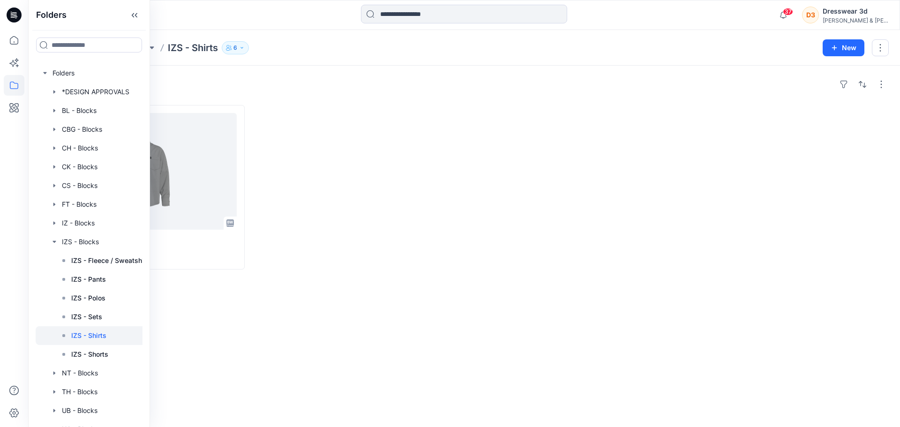
drag, startPoint x: 261, startPoint y: 359, endPoint x: 247, endPoint y: 358, distance: 14.2
click at [261, 359] on div "Styles SWBX001 - 3T Updated 6 months ago" at bounding box center [464, 246] width 872 height 361
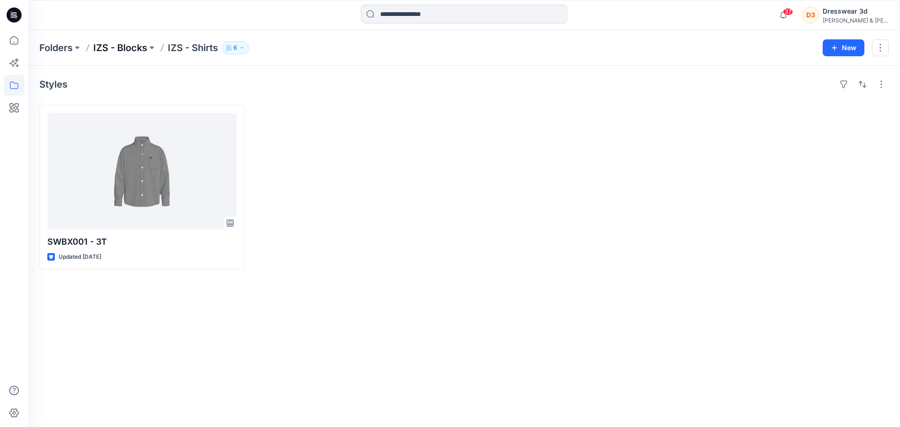
click at [138, 47] on p "IZS - Blocks" at bounding box center [120, 47] width 54 height 13
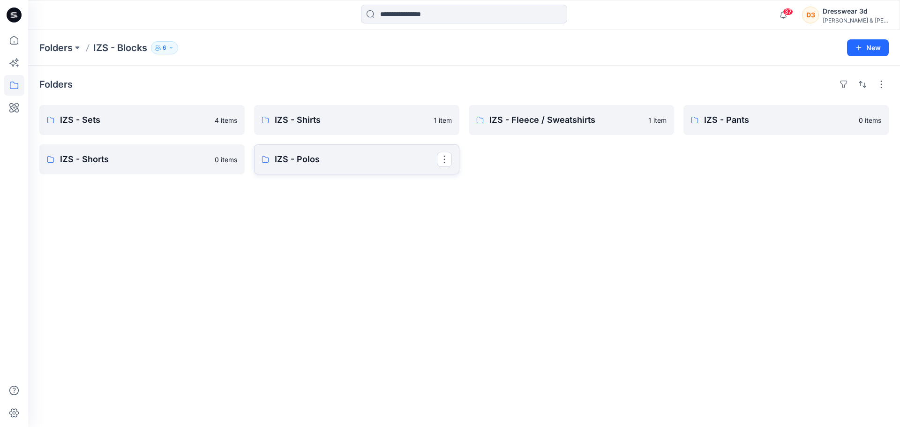
click at [317, 171] on link "IZS - Polos" at bounding box center [356, 159] width 205 height 30
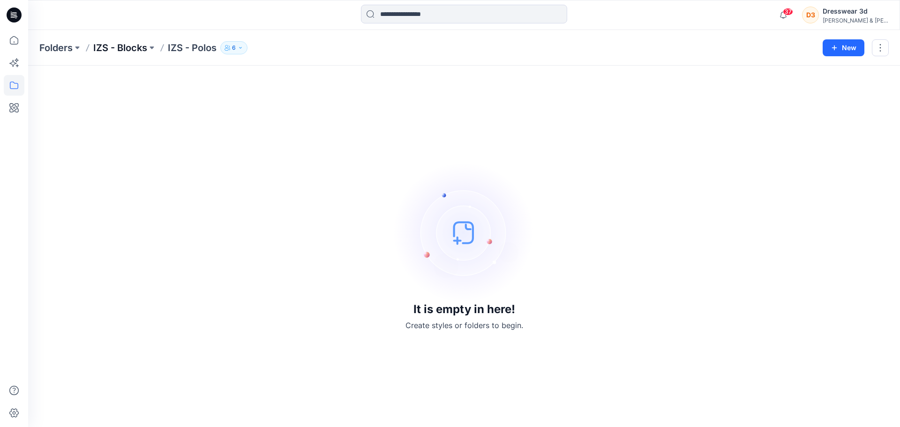
click at [142, 50] on p "IZS - Blocks" at bounding box center [120, 47] width 54 height 13
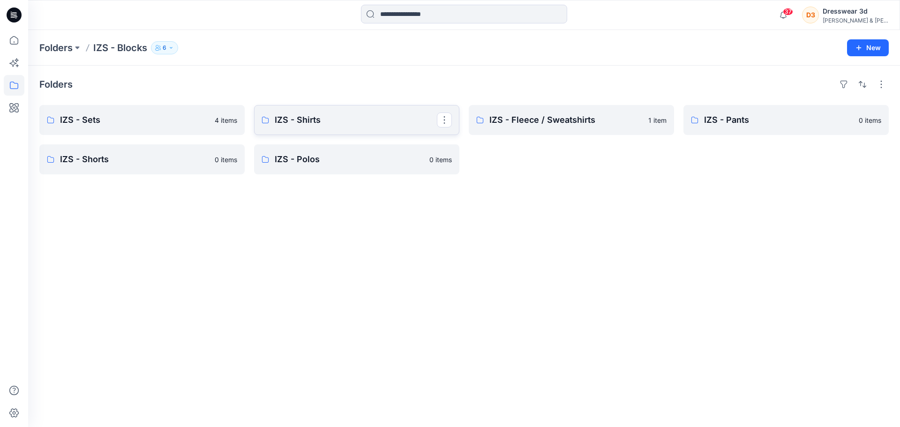
click at [338, 122] on p "IZS - Shirts" at bounding box center [356, 119] width 162 height 13
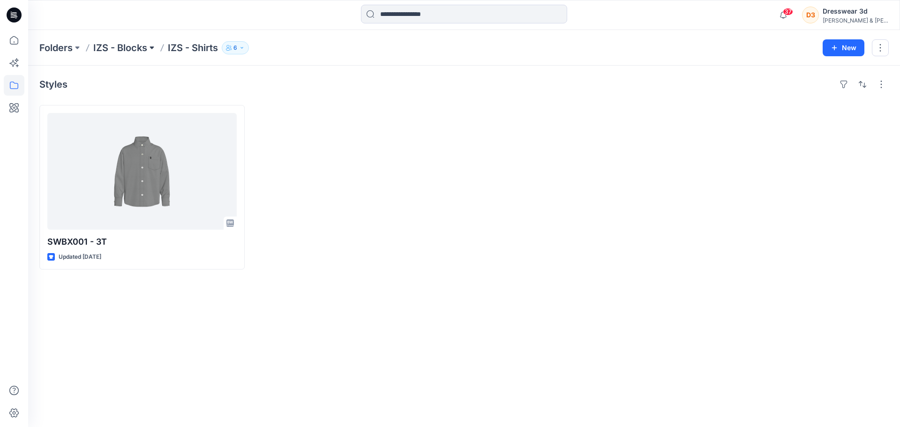
click at [155, 45] on button at bounding box center [151, 47] width 9 height 13
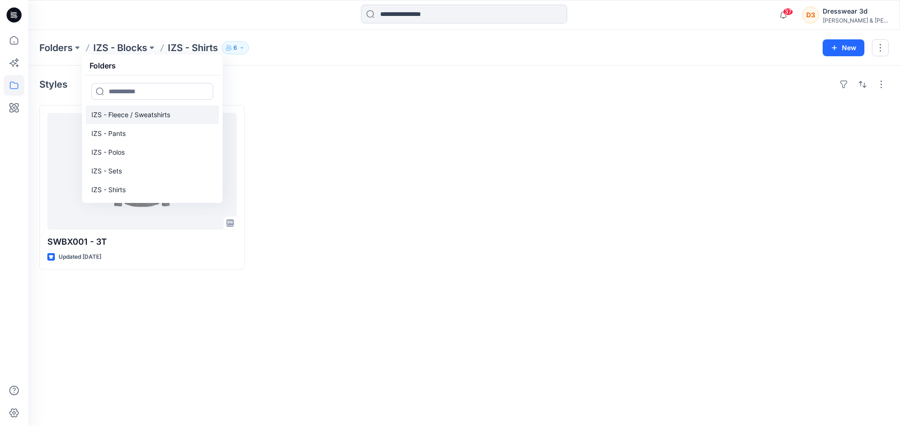
click at [132, 116] on p "IZS - Fleece / Sweatshirts" at bounding box center [130, 114] width 79 height 11
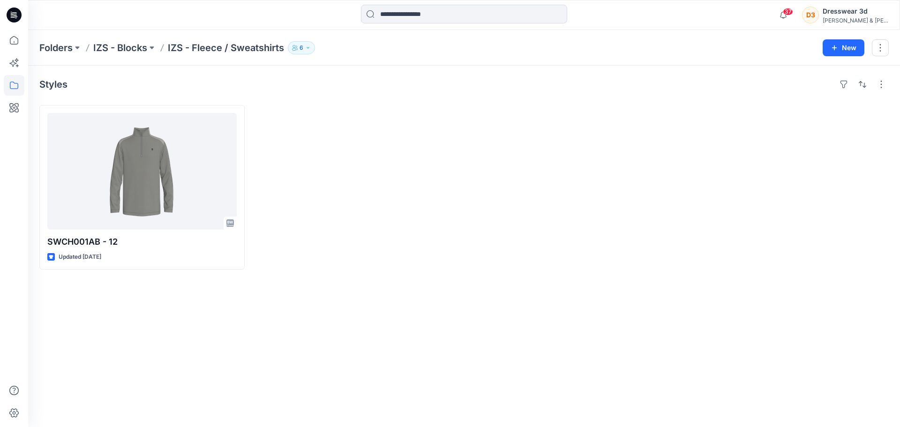
click at [212, 317] on div "Styles SWCH001AB - 12 Updated 7 months ago" at bounding box center [464, 246] width 872 height 361
click at [16, 81] on icon at bounding box center [14, 85] width 21 height 21
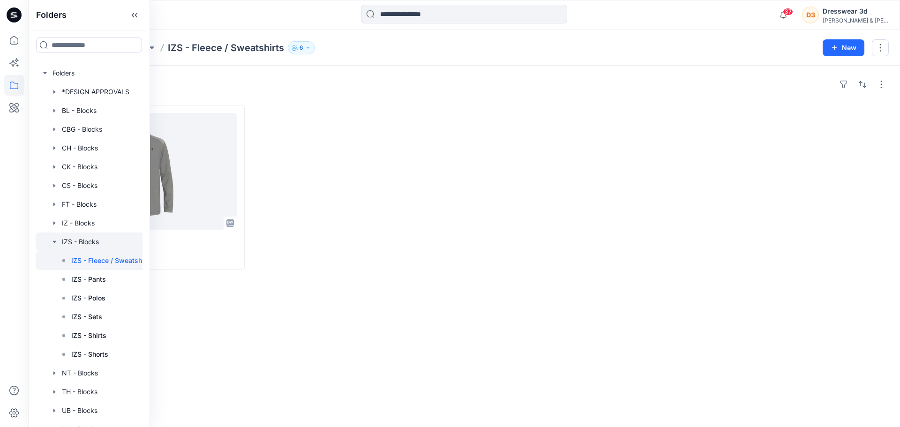
click at [52, 243] on icon "button" at bounding box center [54, 241] width 7 height 7
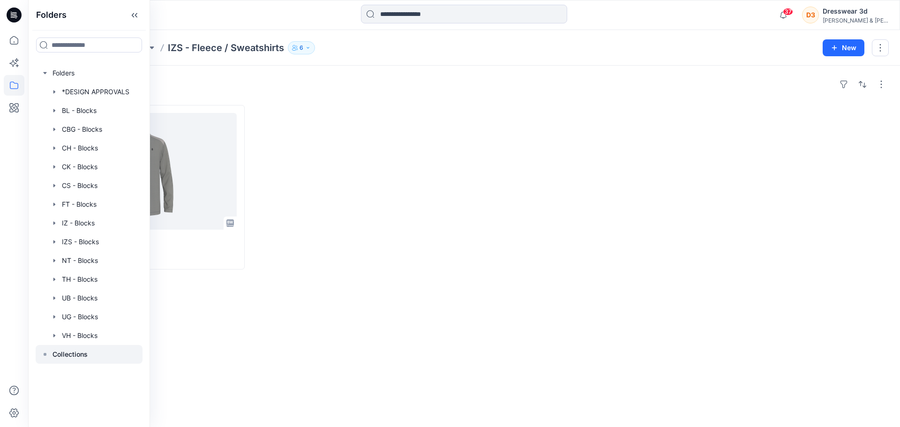
click at [45, 354] on rect at bounding box center [45, 354] width 3 height 3
